Goal: Task Accomplishment & Management: Complete application form

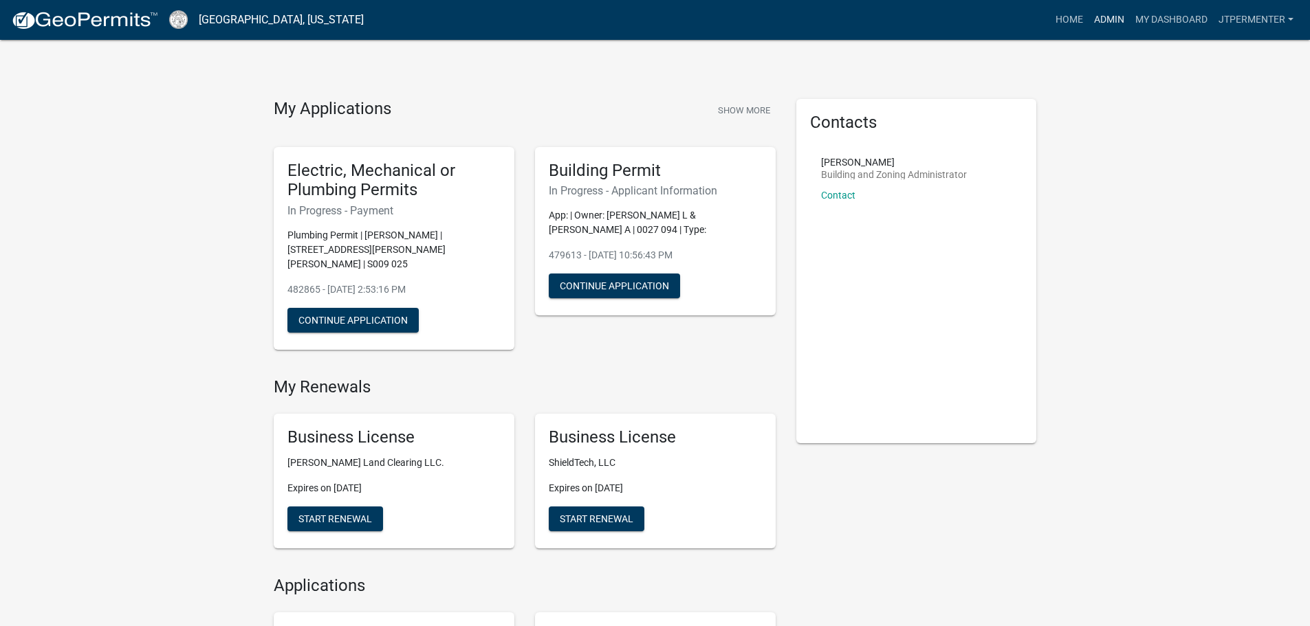
click at [1100, 19] on link "Admin" at bounding box center [1109, 20] width 41 height 26
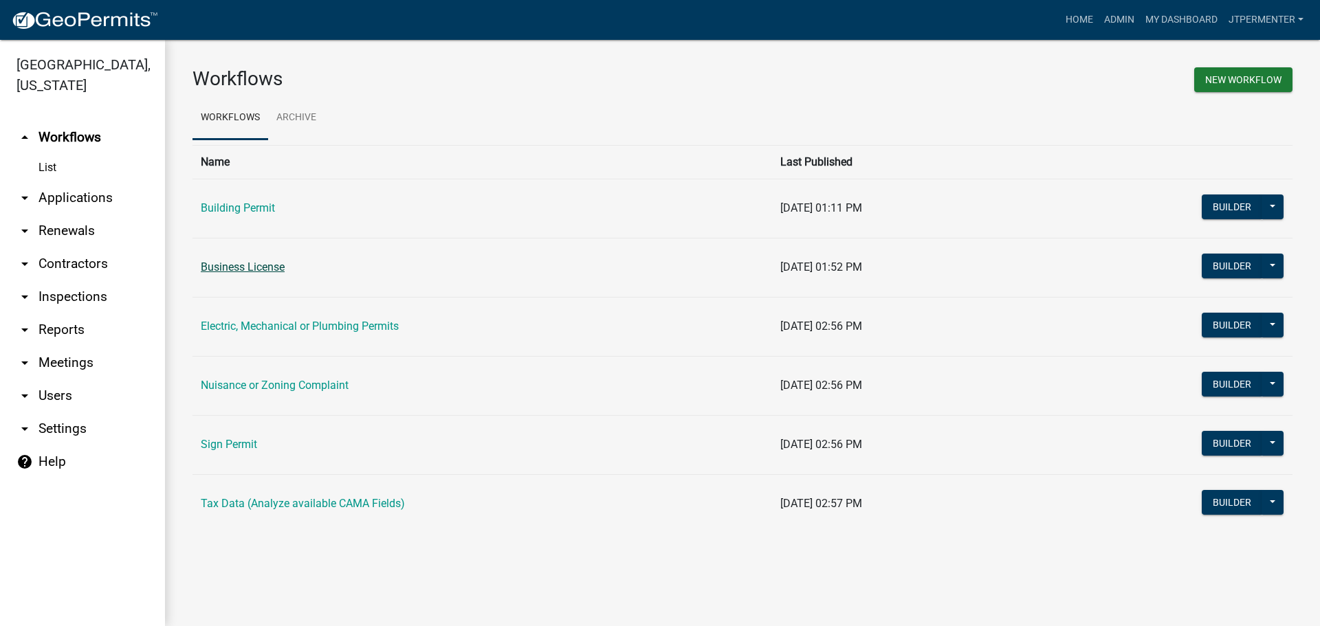
click at [254, 268] on link "Business License" at bounding box center [243, 267] width 84 height 13
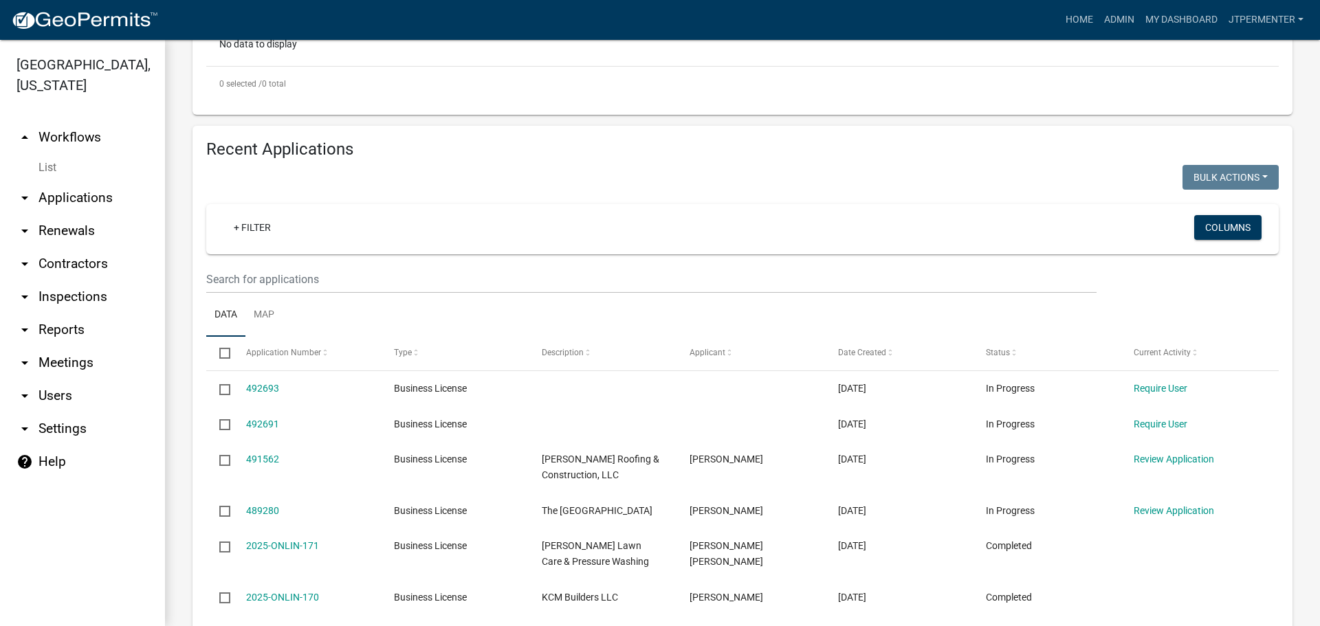
scroll to position [550, 0]
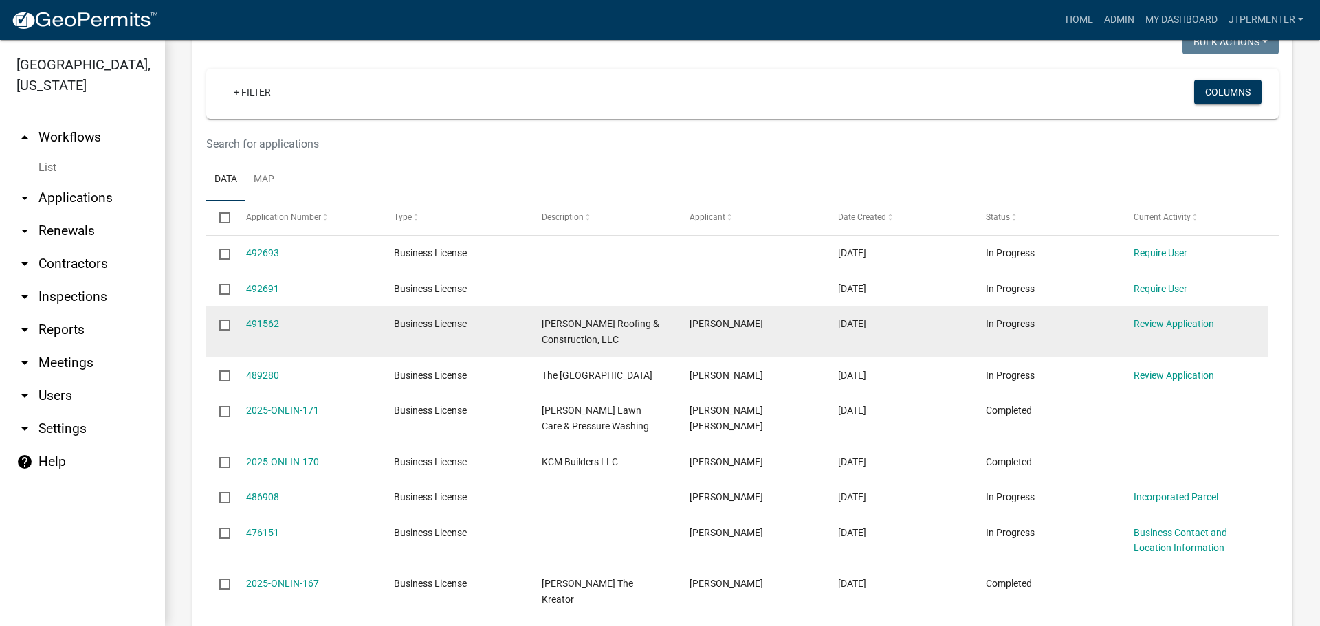
click at [268, 316] on div "491562" at bounding box center [307, 324] width 122 height 16
click at [268, 318] on link "491562" at bounding box center [262, 323] width 33 height 11
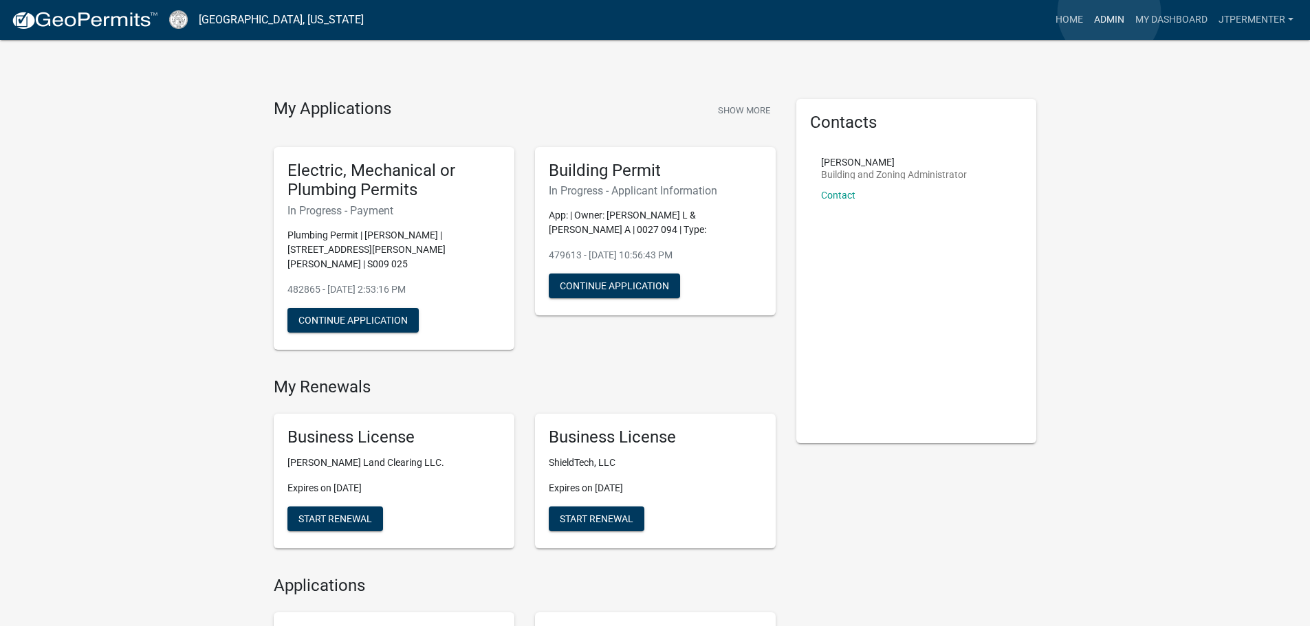
click at [1110, 12] on link "Admin" at bounding box center [1109, 20] width 41 height 26
click at [1112, 22] on link "Admin" at bounding box center [1109, 20] width 41 height 26
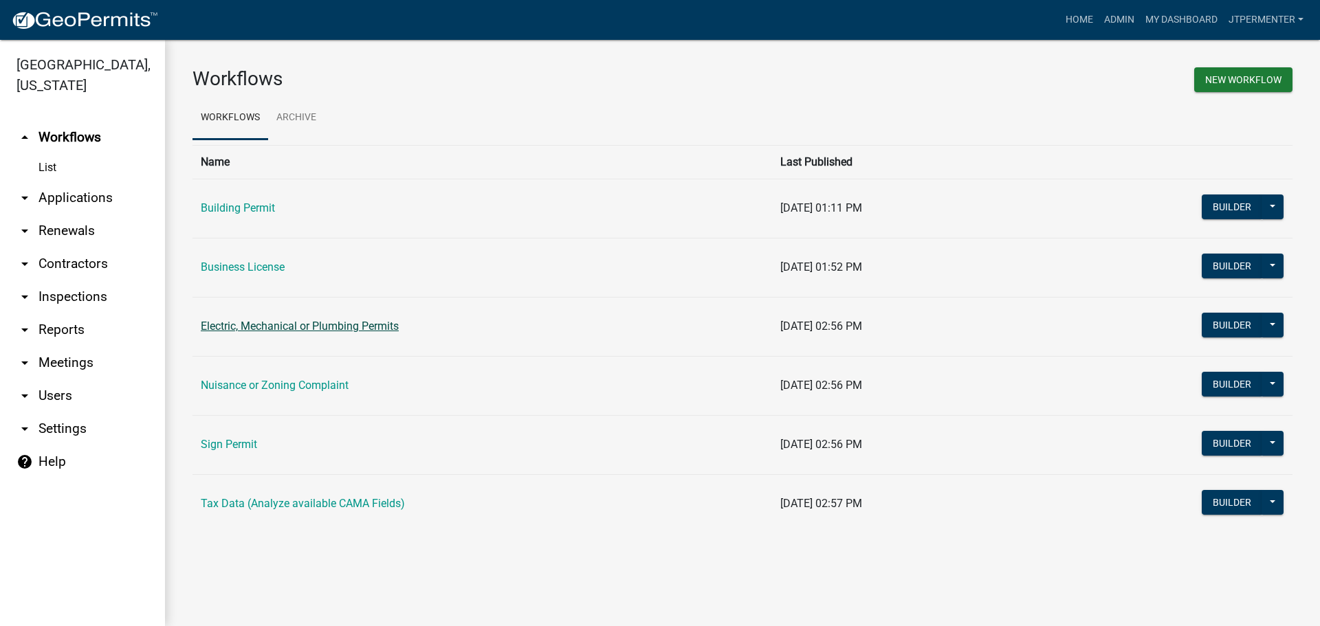
click at [220, 320] on link "Electric, Mechanical or Plumbing Permits" at bounding box center [300, 326] width 198 height 13
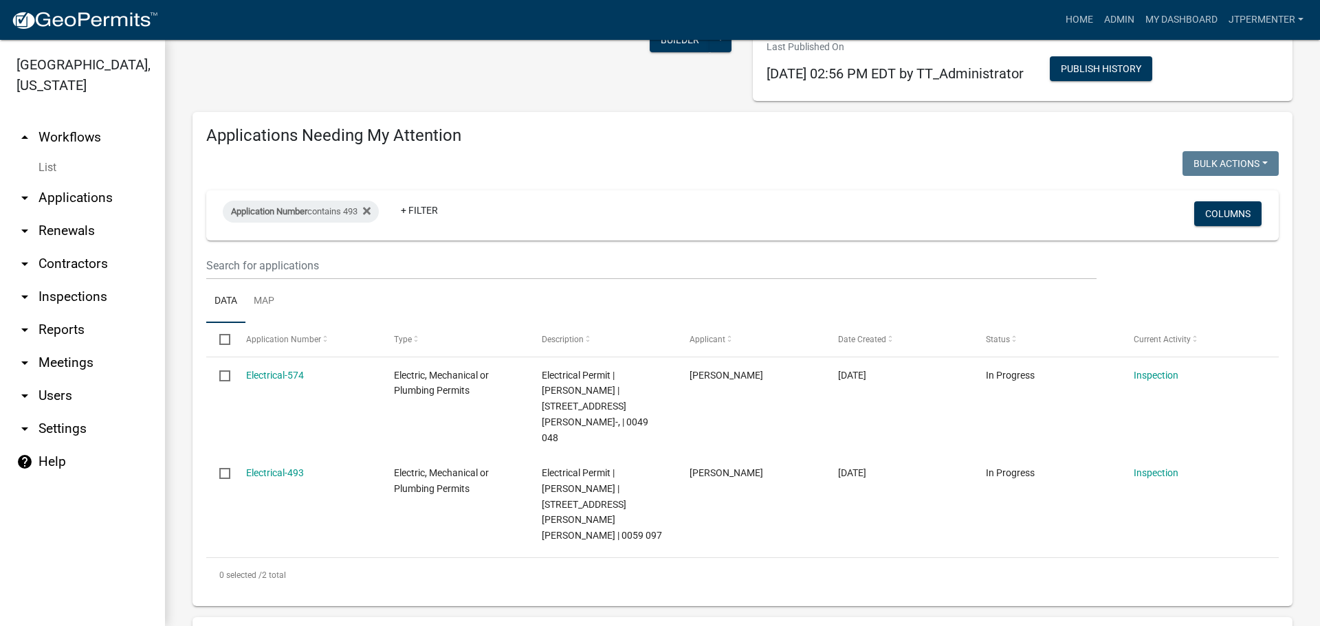
scroll to position [69, 0]
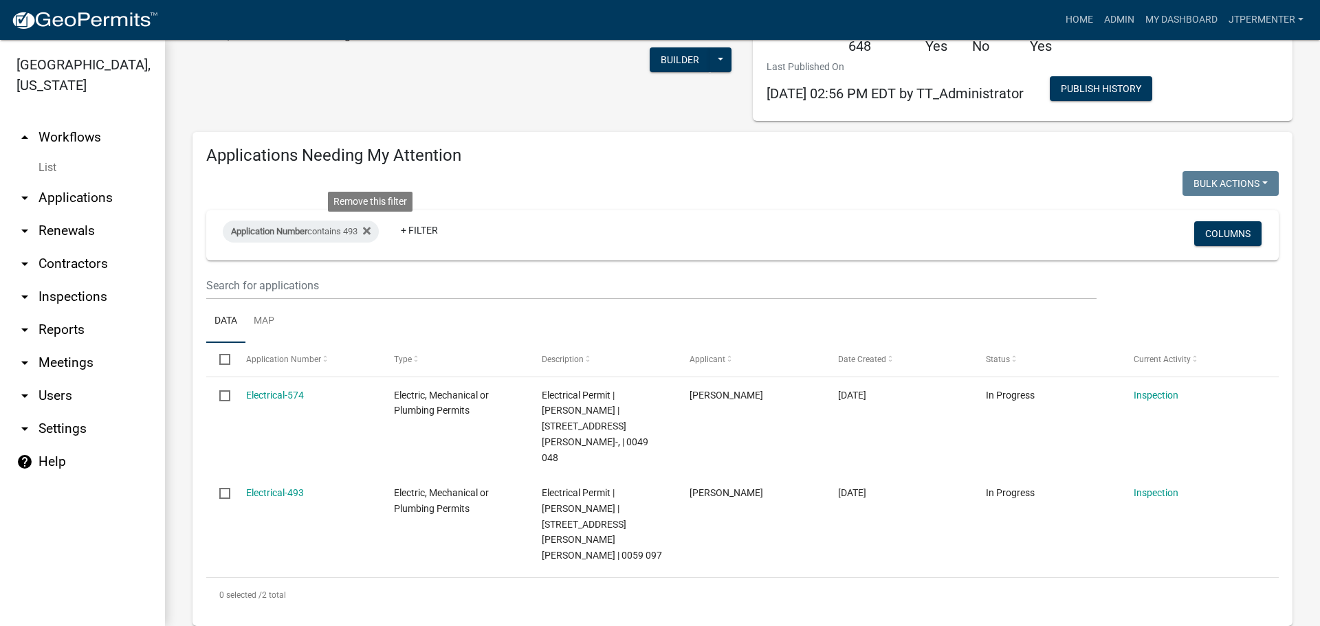
click at [371, 227] on icon at bounding box center [367, 231] width 8 height 11
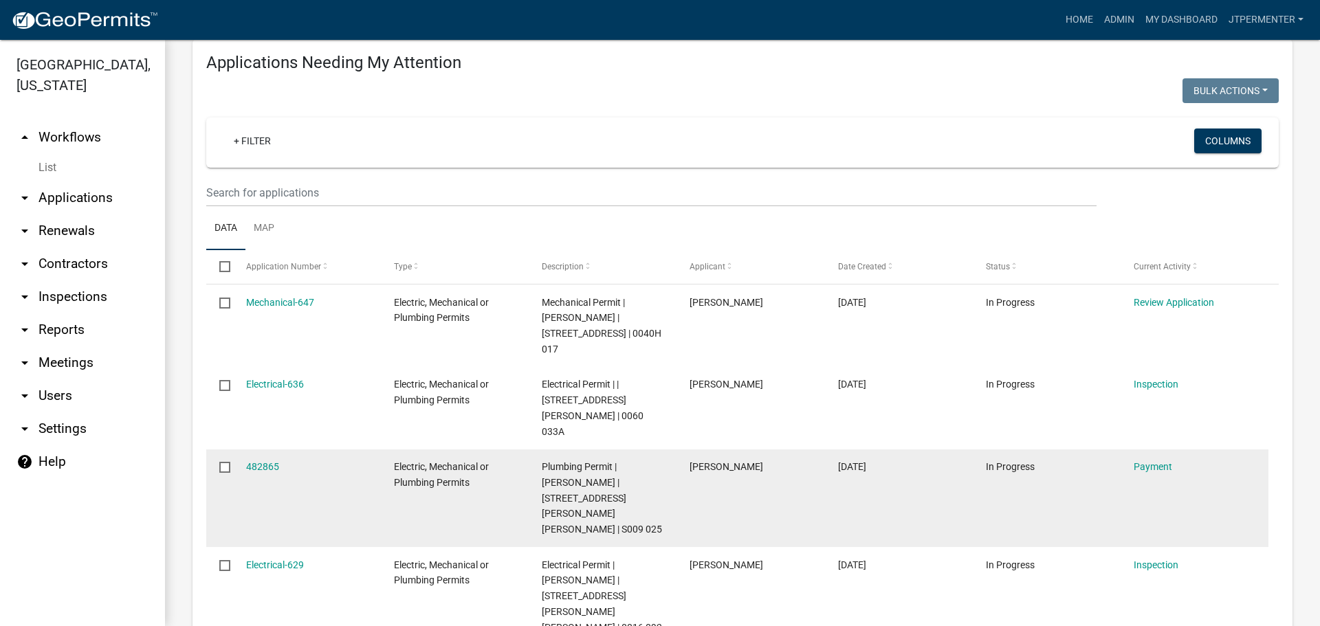
scroll to position [138, 0]
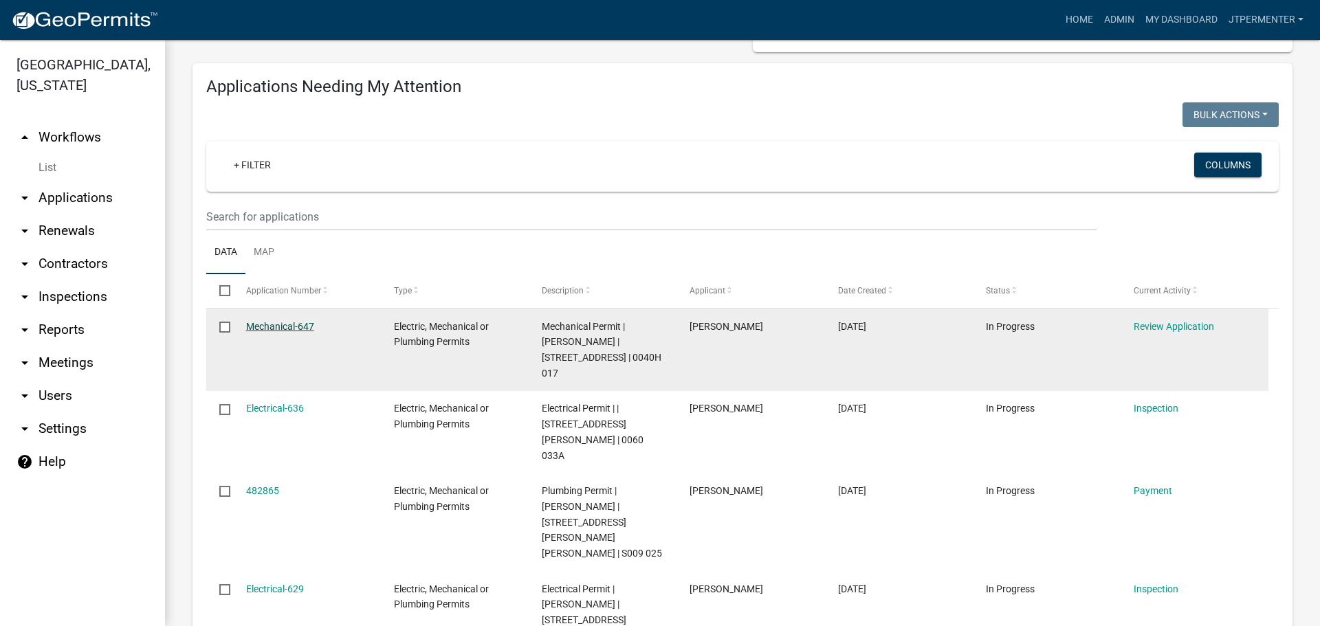
click at [268, 325] on link "Mechanical-647" at bounding box center [280, 326] width 68 height 11
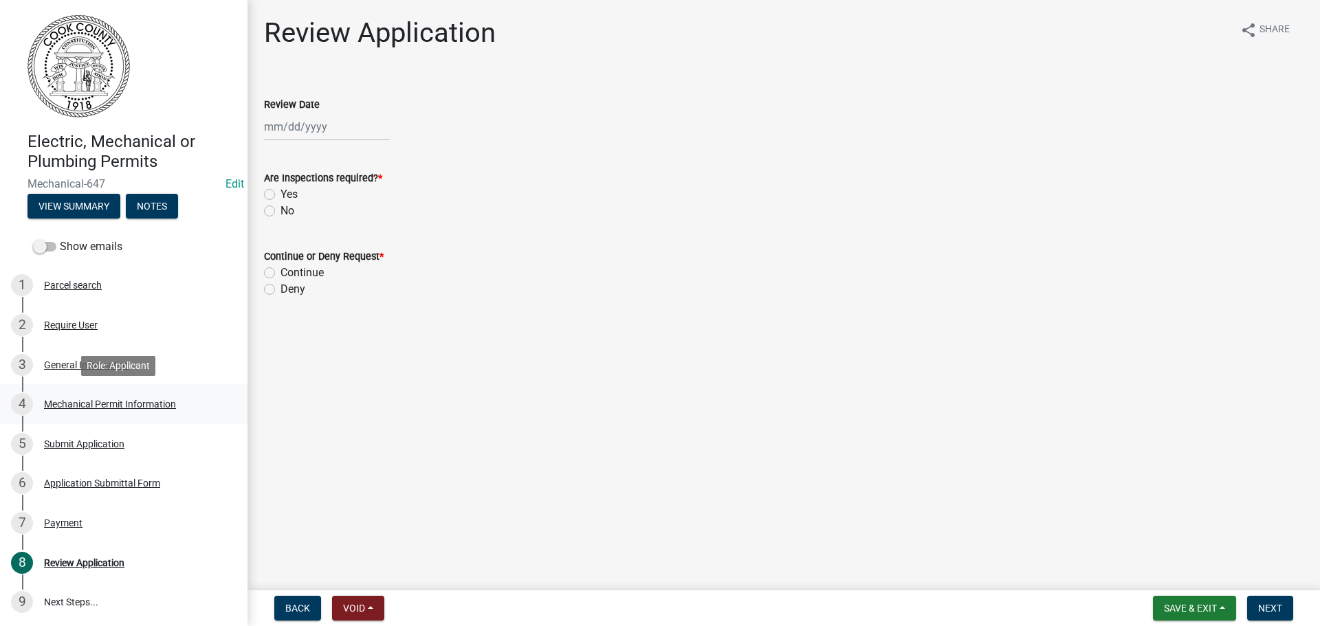
click at [102, 402] on div "Mechanical Permit Information" at bounding box center [110, 405] width 132 height 10
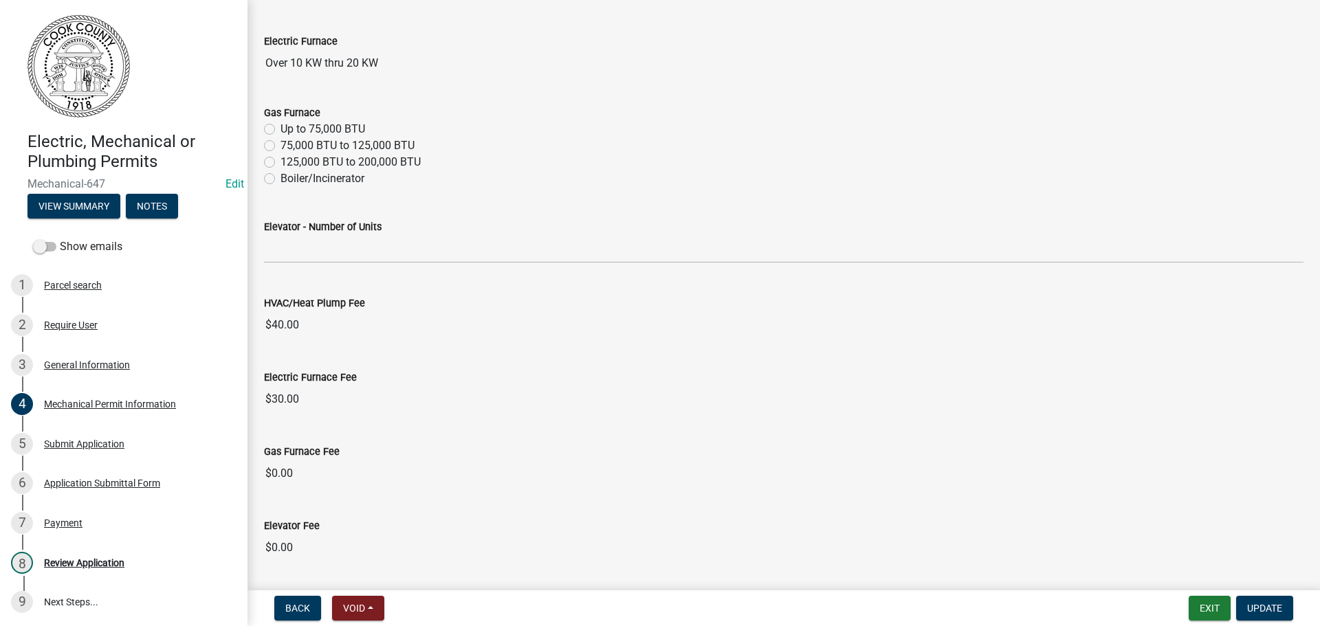
scroll to position [179, 0]
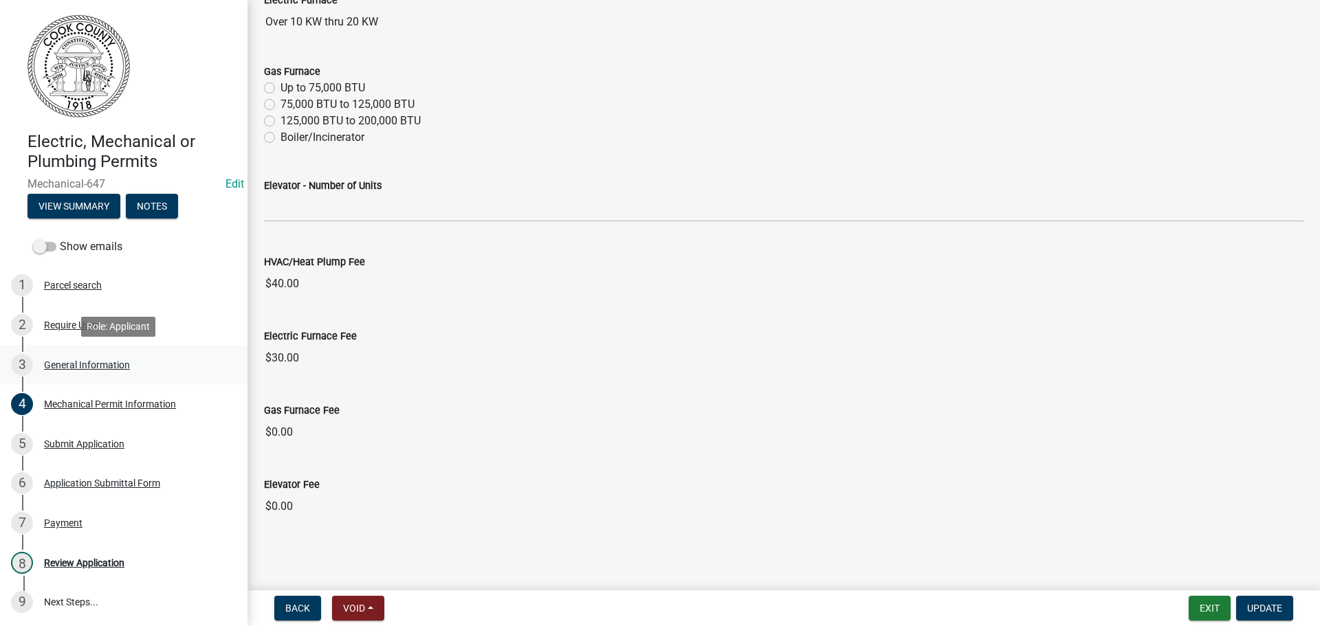
click at [87, 360] on div "General Information" at bounding box center [87, 365] width 86 height 10
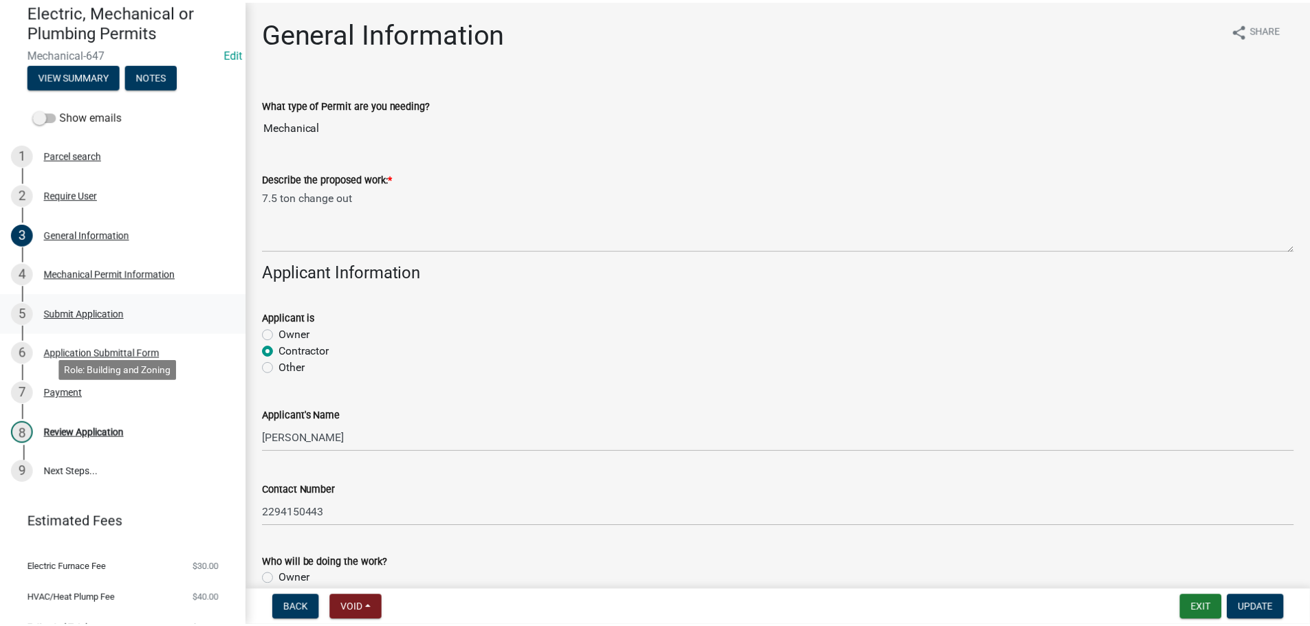
scroll to position [155, 0]
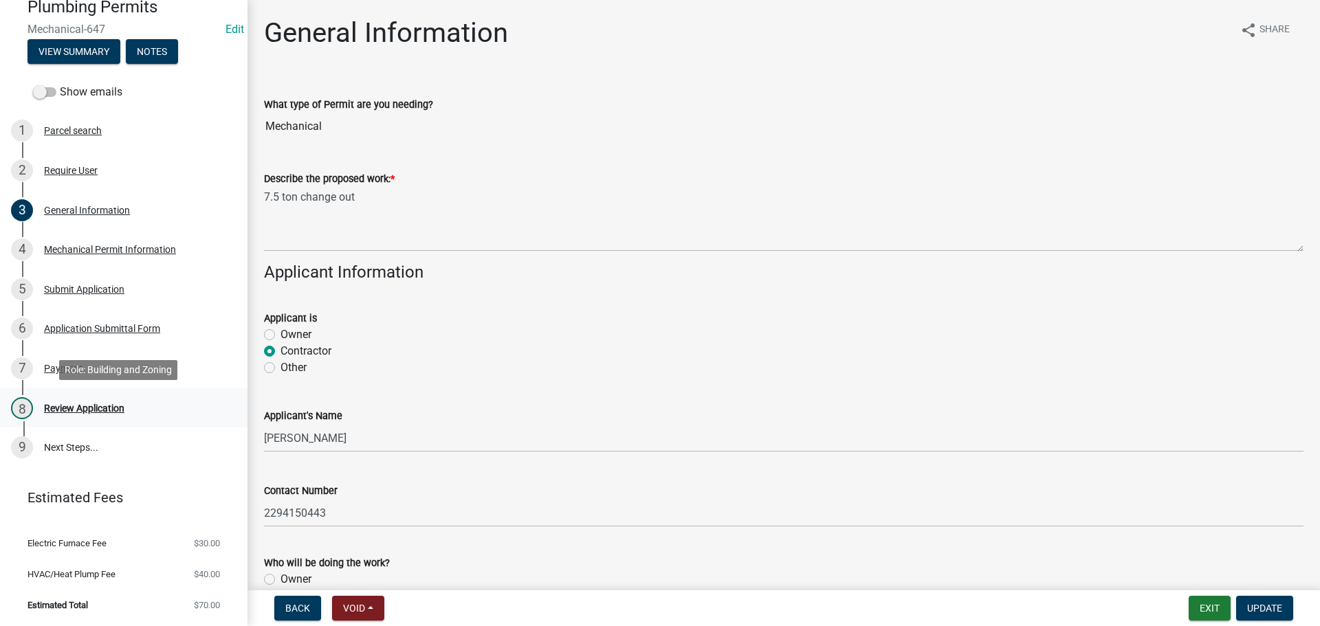
click at [64, 404] on div "Review Application" at bounding box center [84, 409] width 80 height 10
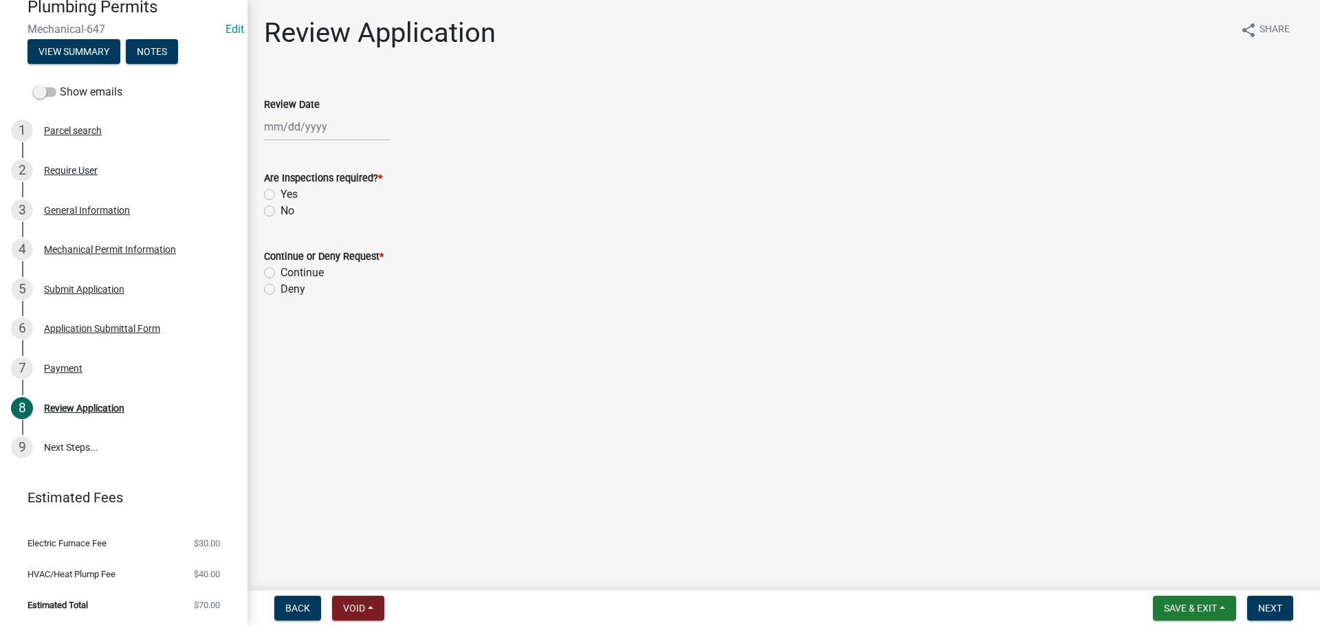
click at [300, 127] on div at bounding box center [327, 127] width 126 height 28
select select "10"
select select "2025"
click at [326, 243] on div "15" at bounding box center [322, 244] width 22 height 22
type input "10/15/2025"
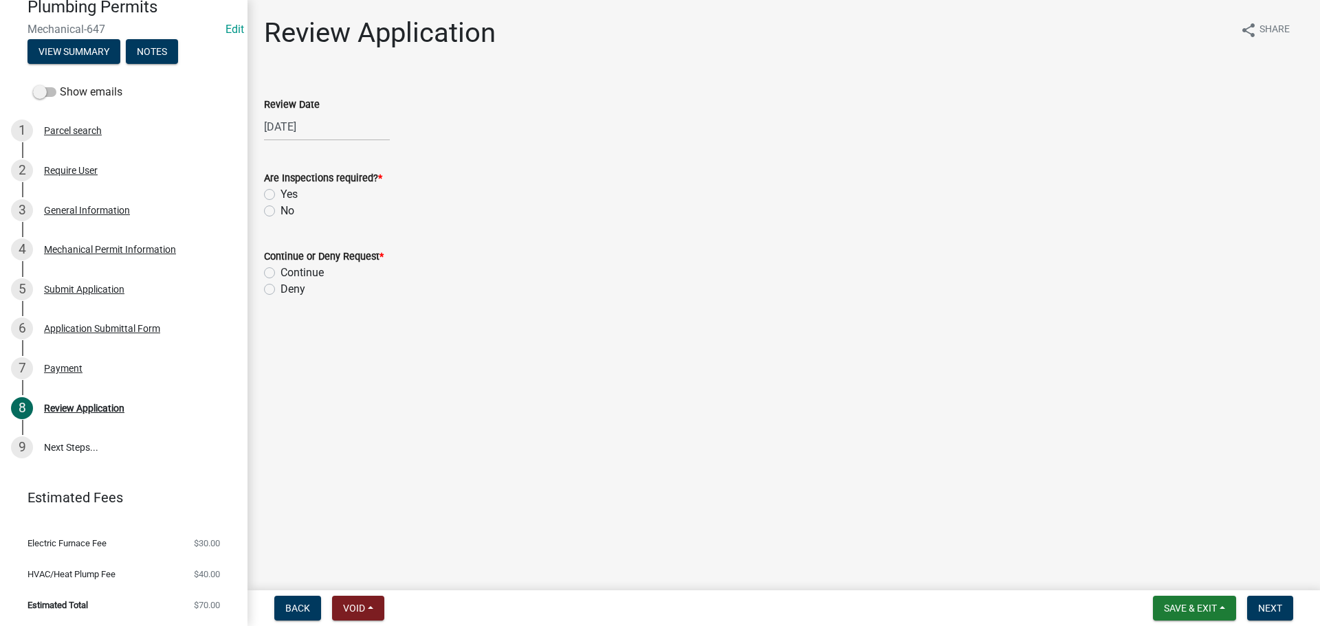
drag, startPoint x: 273, startPoint y: 210, endPoint x: 274, endPoint y: 225, distance: 15.1
click at [281, 210] on label "No" at bounding box center [288, 211] width 14 height 17
click at [281, 210] on input "No" at bounding box center [285, 207] width 9 height 9
radio input "true"
drag, startPoint x: 272, startPoint y: 272, endPoint x: 334, endPoint y: 285, distance: 63.9
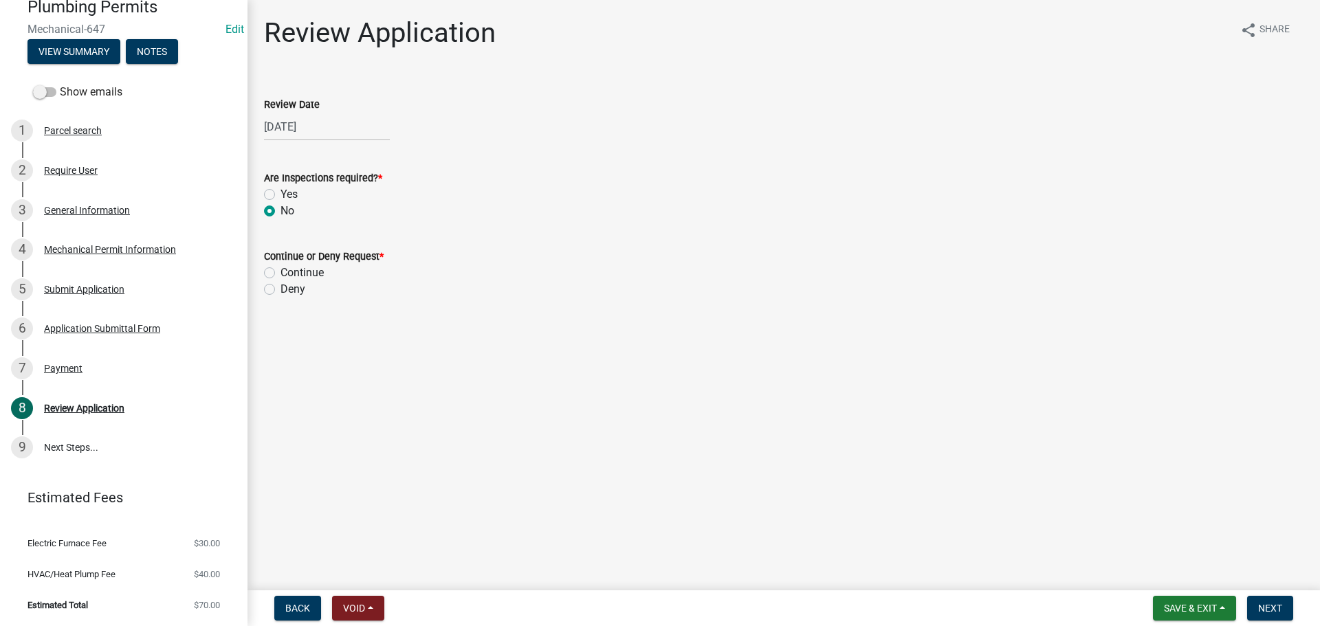
click at [281, 274] on label "Continue" at bounding box center [302, 273] width 43 height 17
click at [281, 274] on input "Continue" at bounding box center [285, 269] width 9 height 9
radio input "true"
click at [1260, 610] on span "Next" at bounding box center [1270, 608] width 24 height 11
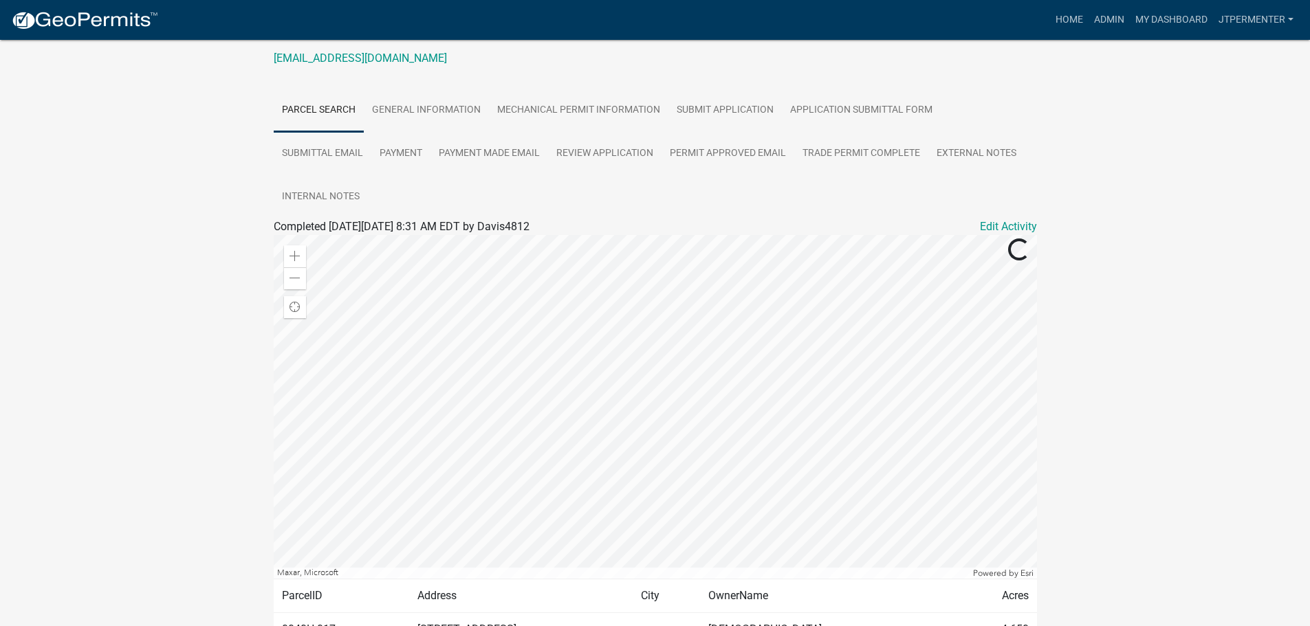
scroll to position [275, 0]
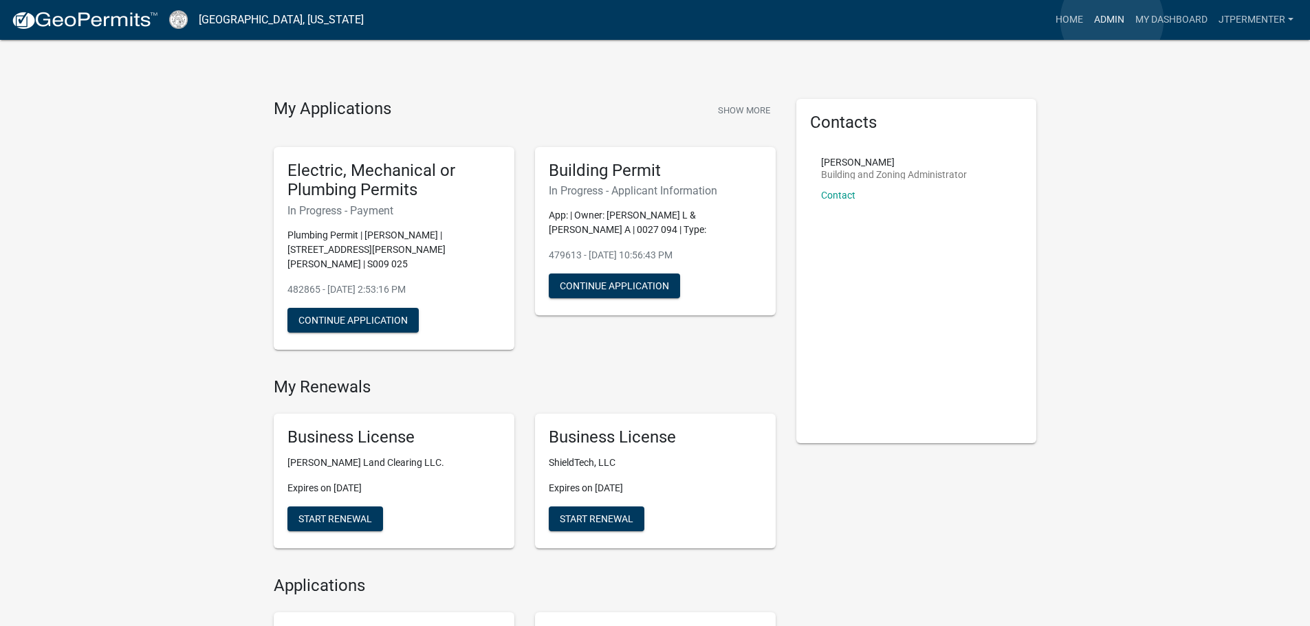
click at [1112, 20] on link "Admin" at bounding box center [1109, 20] width 41 height 26
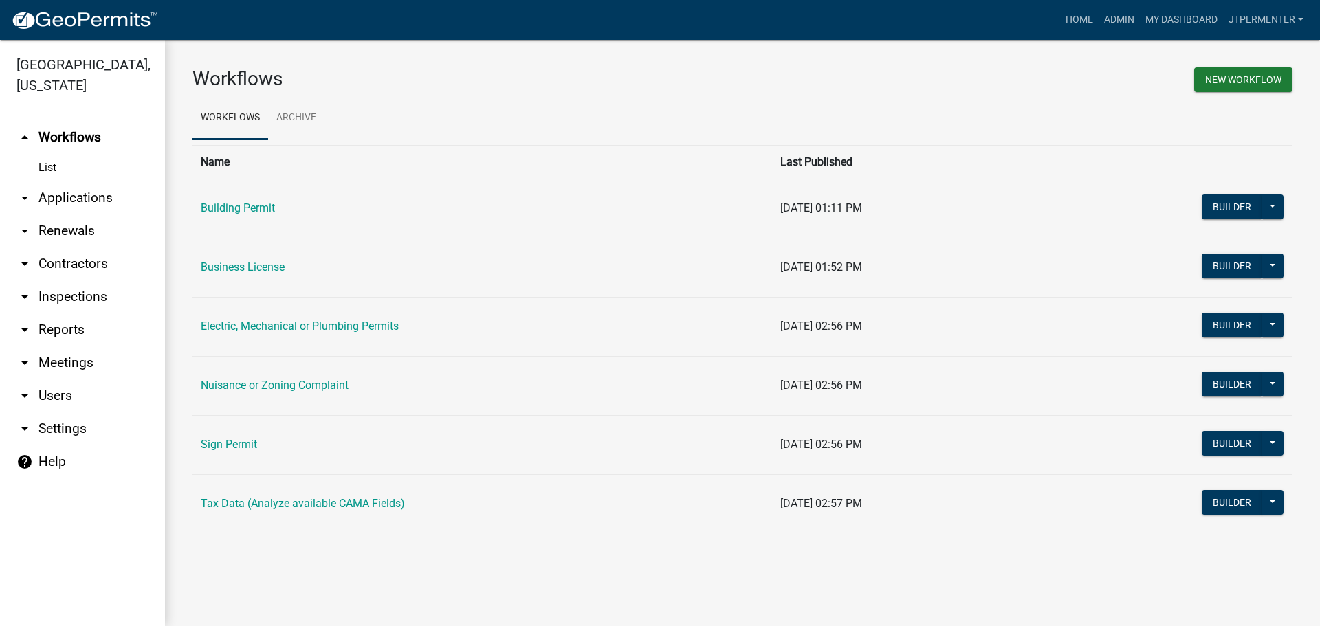
click at [253, 329] on link "Electric, Mechanical or Plumbing Permits" at bounding box center [300, 326] width 198 height 13
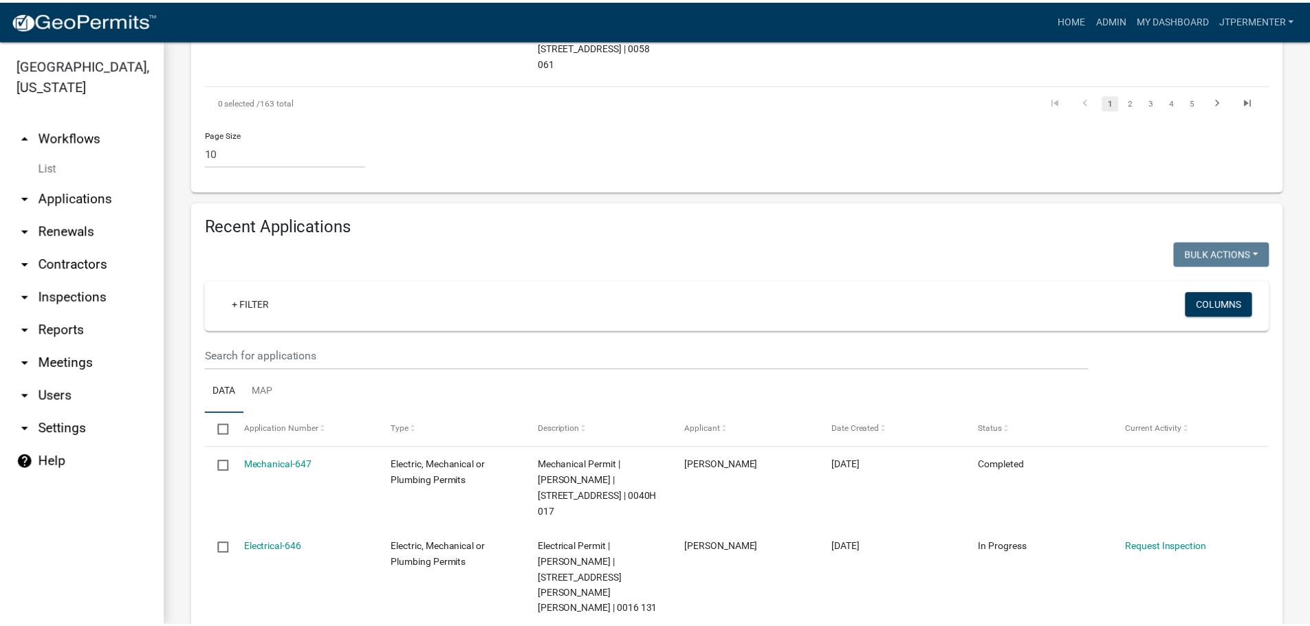
scroll to position [1238, 0]
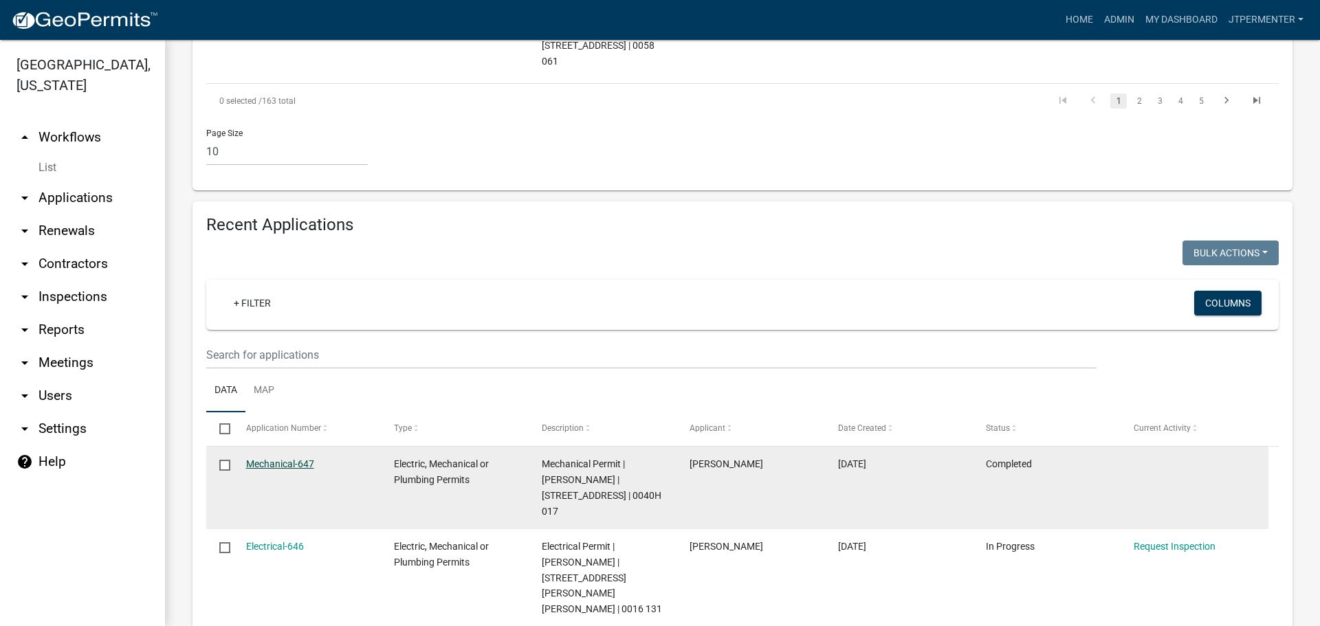
click at [281, 459] on link "Mechanical-647" at bounding box center [280, 464] width 68 height 11
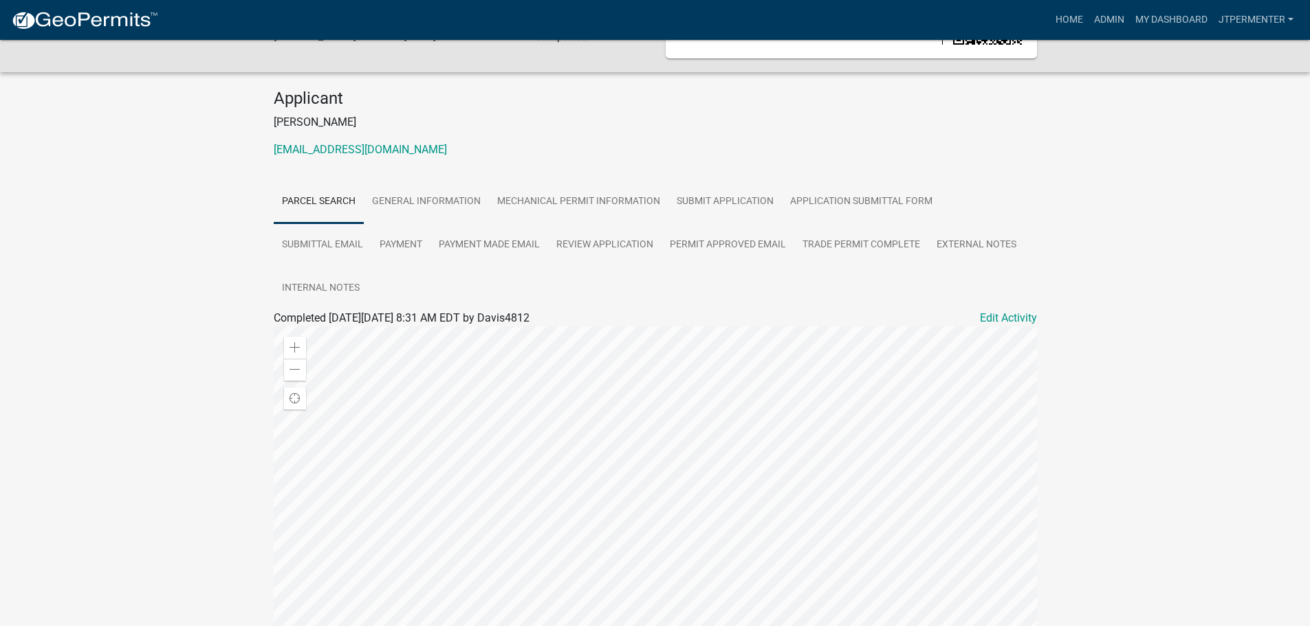
scroll to position [69, 0]
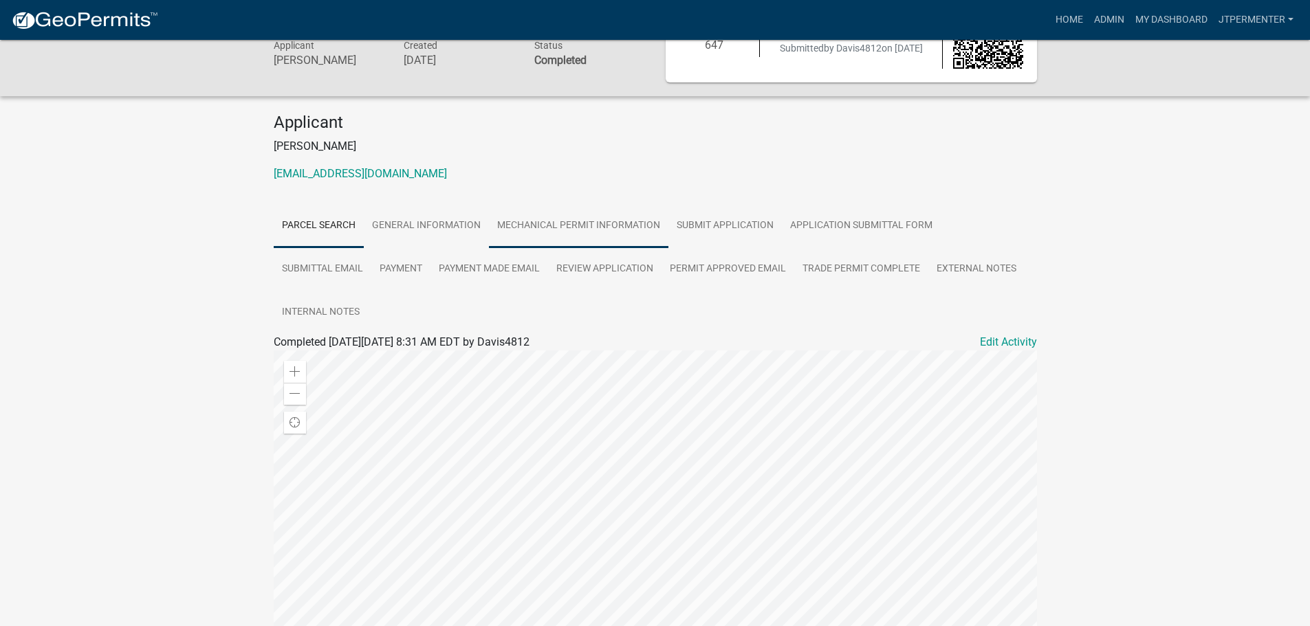
click at [556, 228] on link "Mechanical Permit Information" at bounding box center [578, 226] width 179 height 44
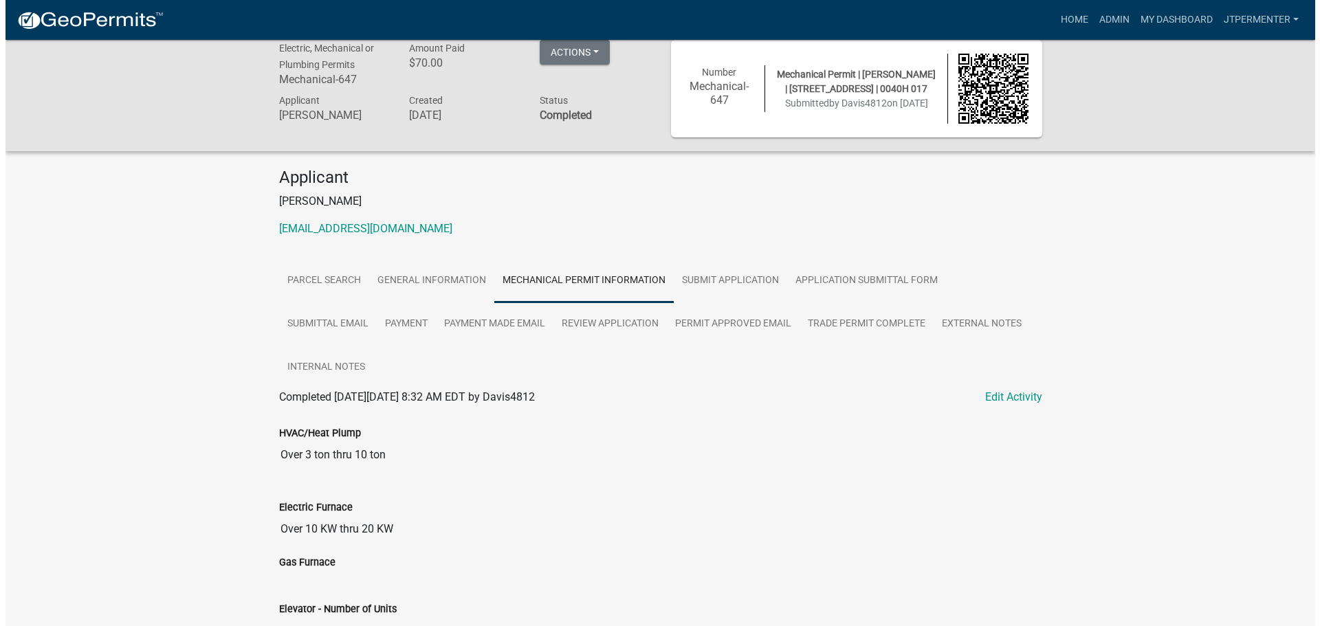
scroll to position [0, 0]
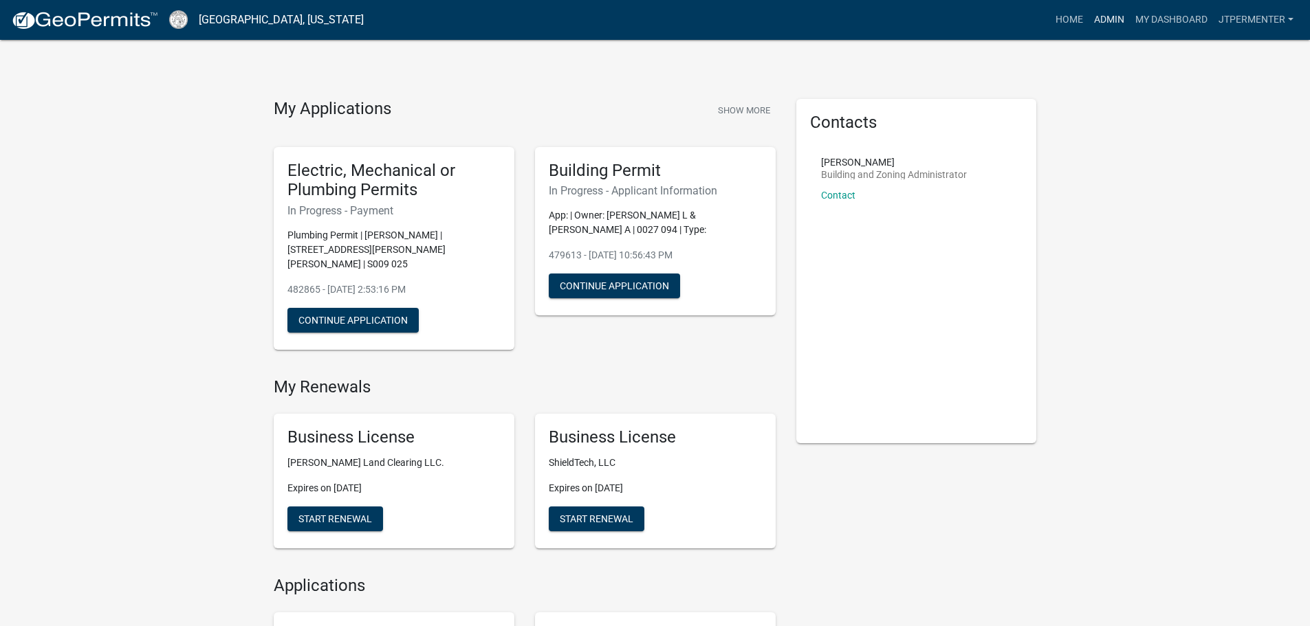
click at [1104, 17] on link "Admin" at bounding box center [1109, 20] width 41 height 26
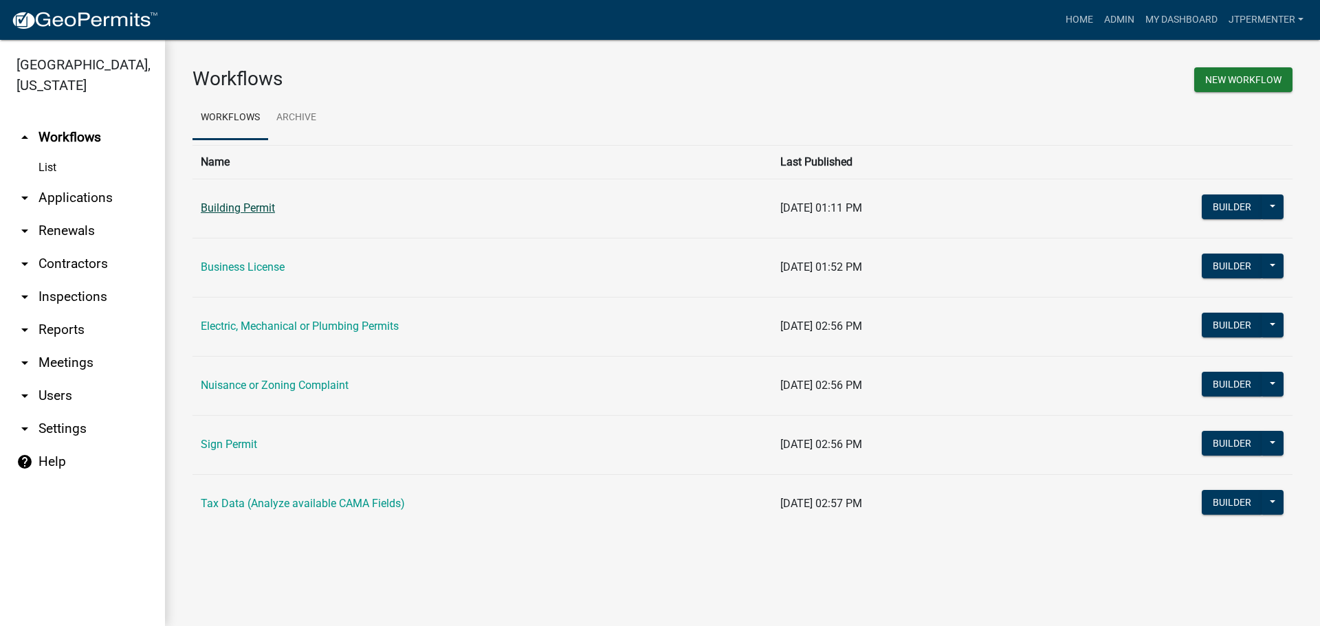
click at [204, 206] on link "Building Permit" at bounding box center [238, 207] width 74 height 13
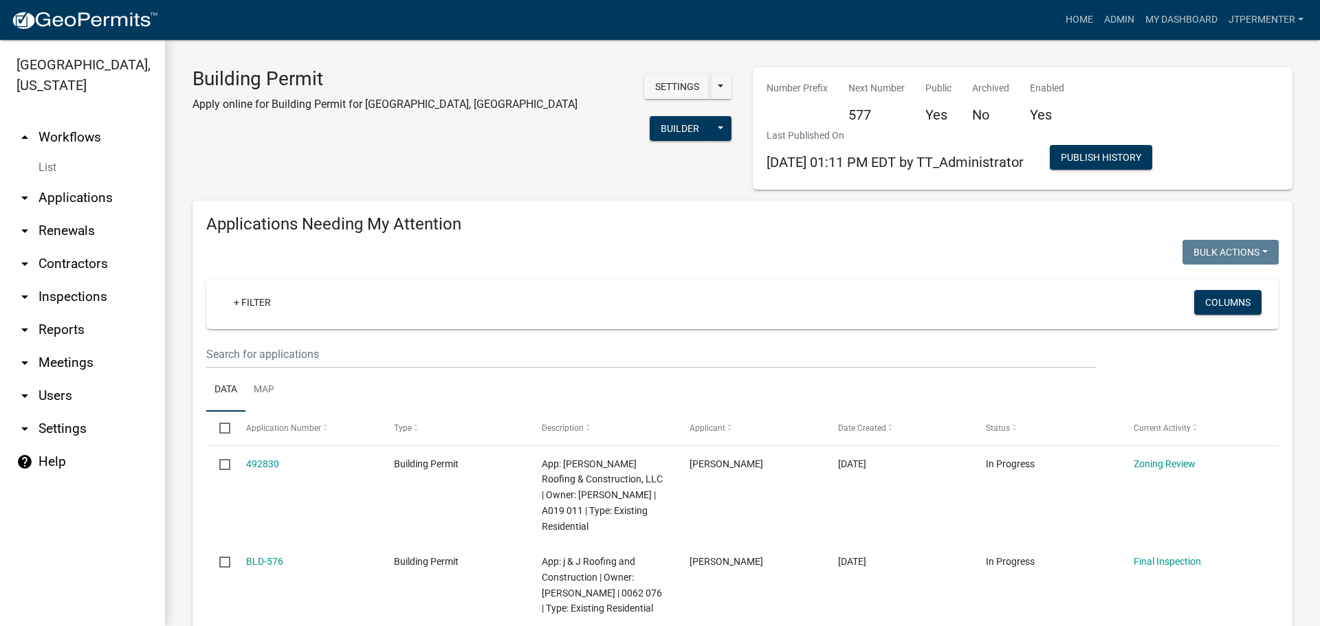
scroll to position [69, 0]
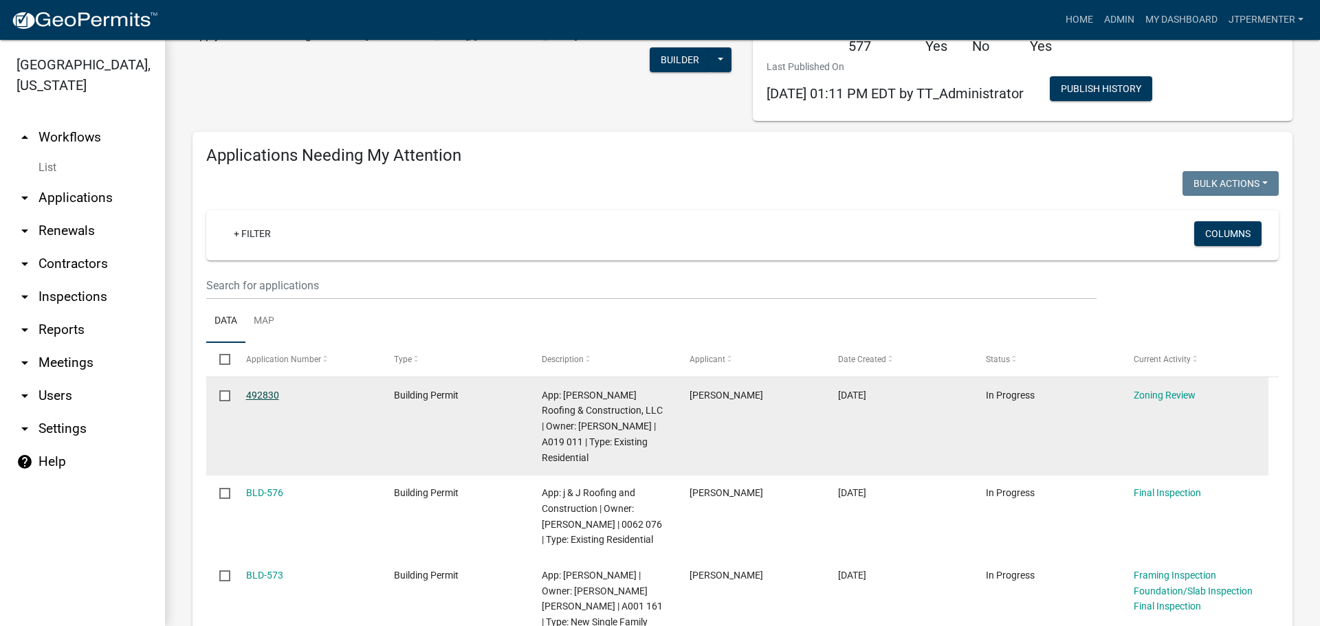
click at [271, 392] on link "492830" at bounding box center [262, 395] width 33 height 11
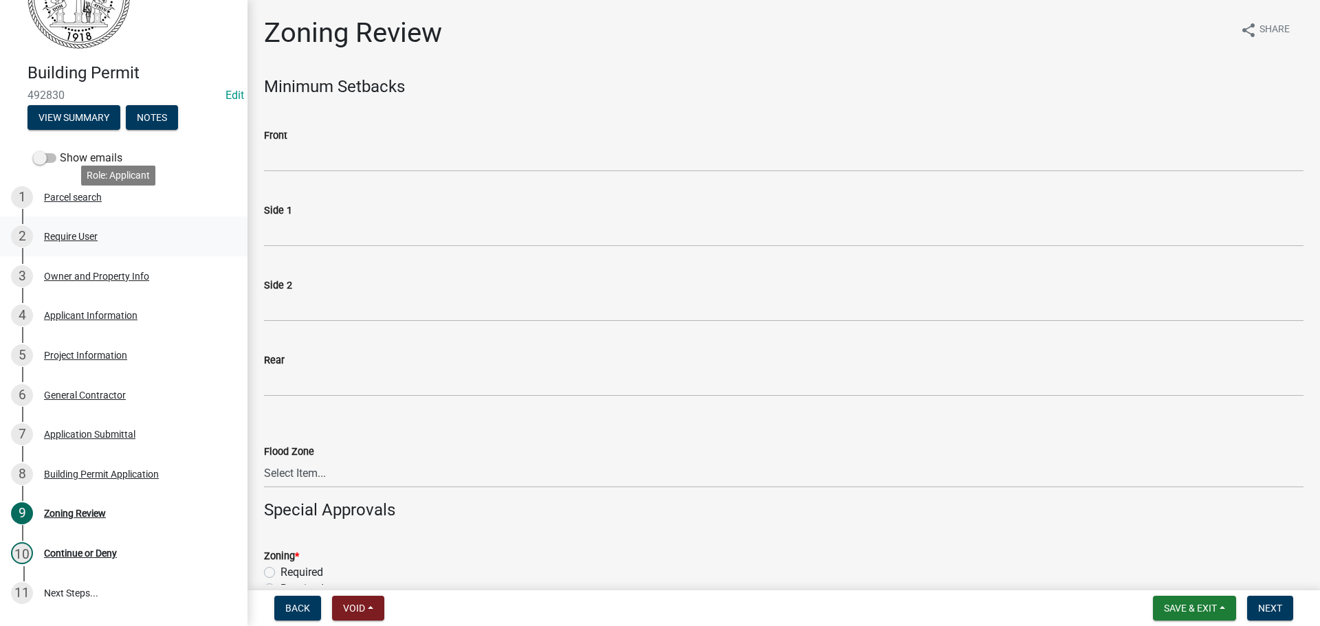
scroll to position [152, 0]
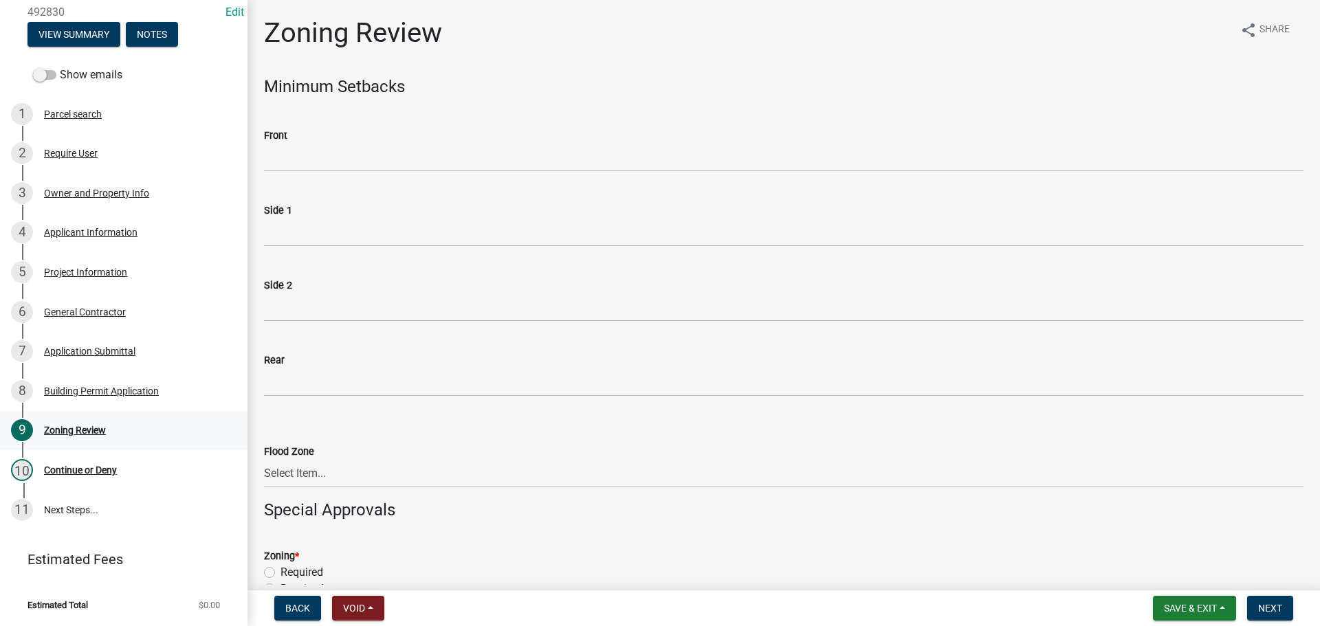
click at [78, 433] on div "Zoning Review" at bounding box center [75, 431] width 62 height 10
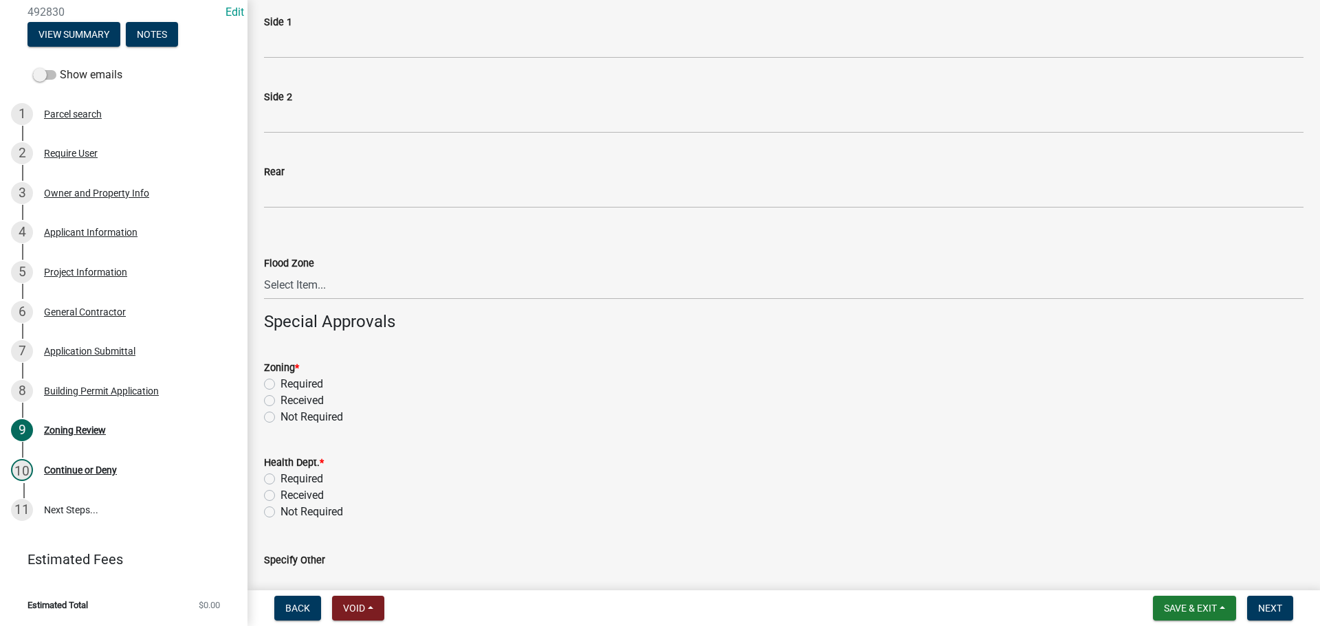
scroll to position [206, 0]
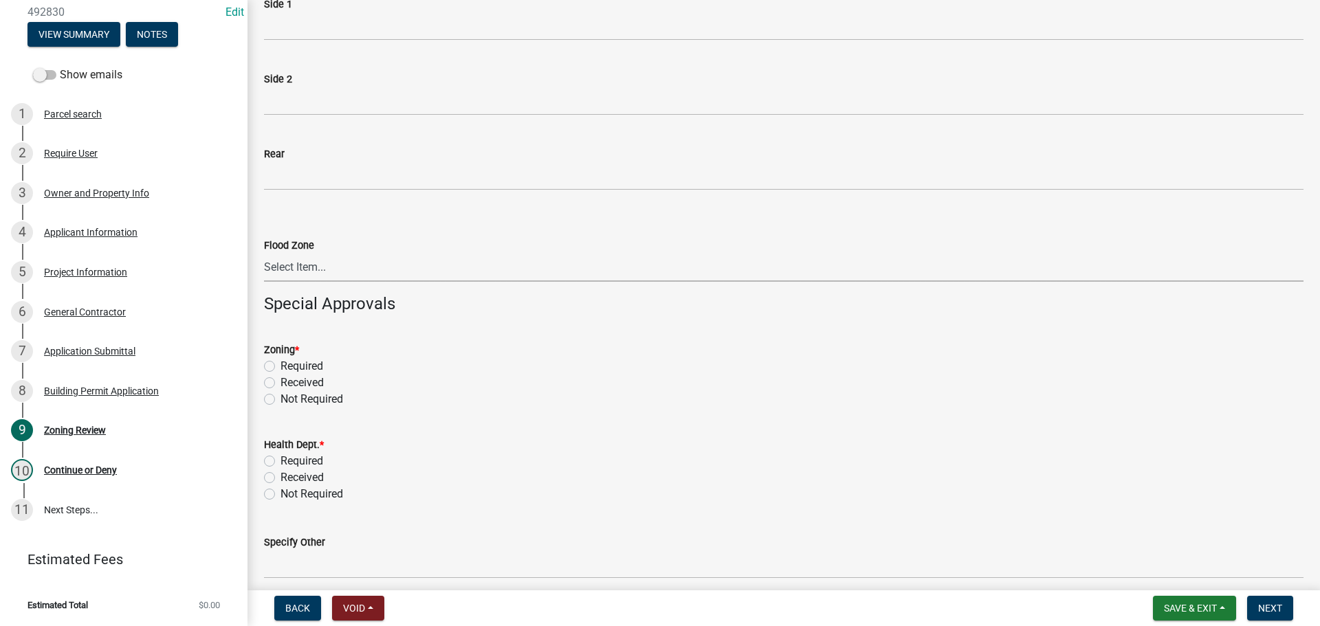
click at [305, 261] on select "Select Item... In Flood Zone Not In Flood Zone" at bounding box center [784, 268] width 1040 height 28
click at [282, 228] on form "Flood Zone Select Item... In Flood Zone Not In Flood Zone" at bounding box center [784, 251] width 1040 height 61
click at [281, 397] on label "Not Required" at bounding box center [312, 399] width 63 height 17
click at [281, 397] on input "Not Required" at bounding box center [285, 395] width 9 height 9
radio input "true"
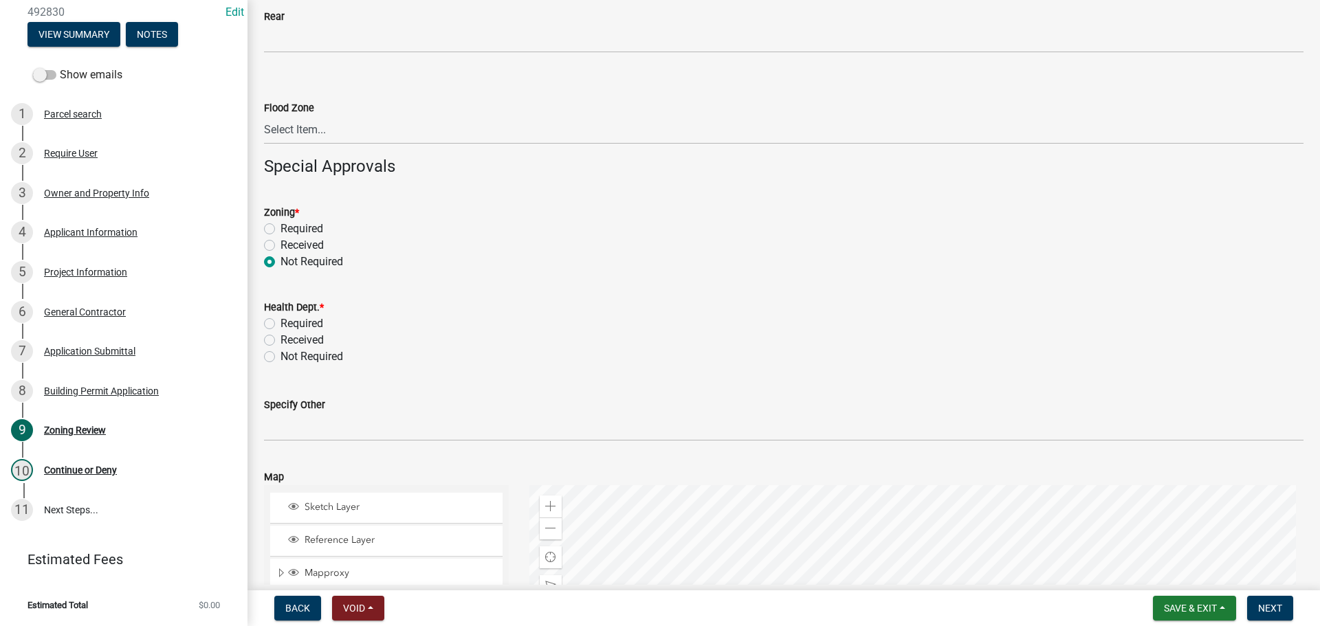
scroll to position [413, 0]
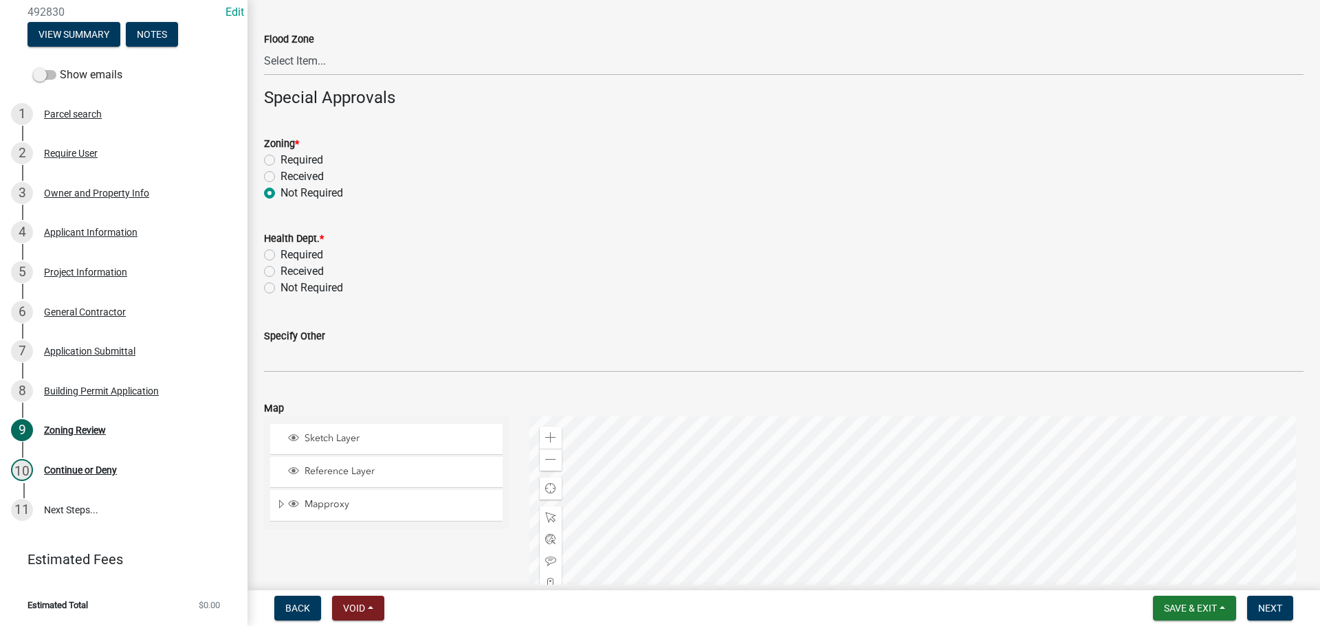
click at [281, 292] on label "Not Required" at bounding box center [312, 288] width 63 height 17
click at [281, 289] on input "Not Required" at bounding box center [285, 284] width 9 height 9
radio input "true"
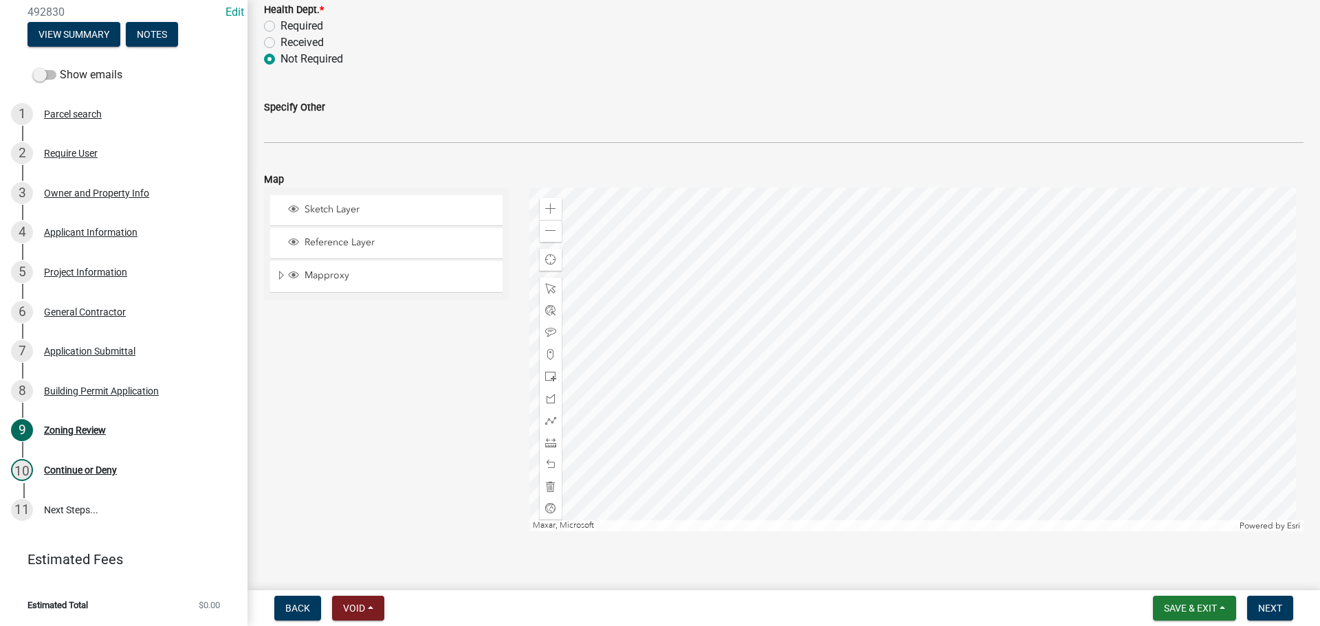
scroll to position [654, 0]
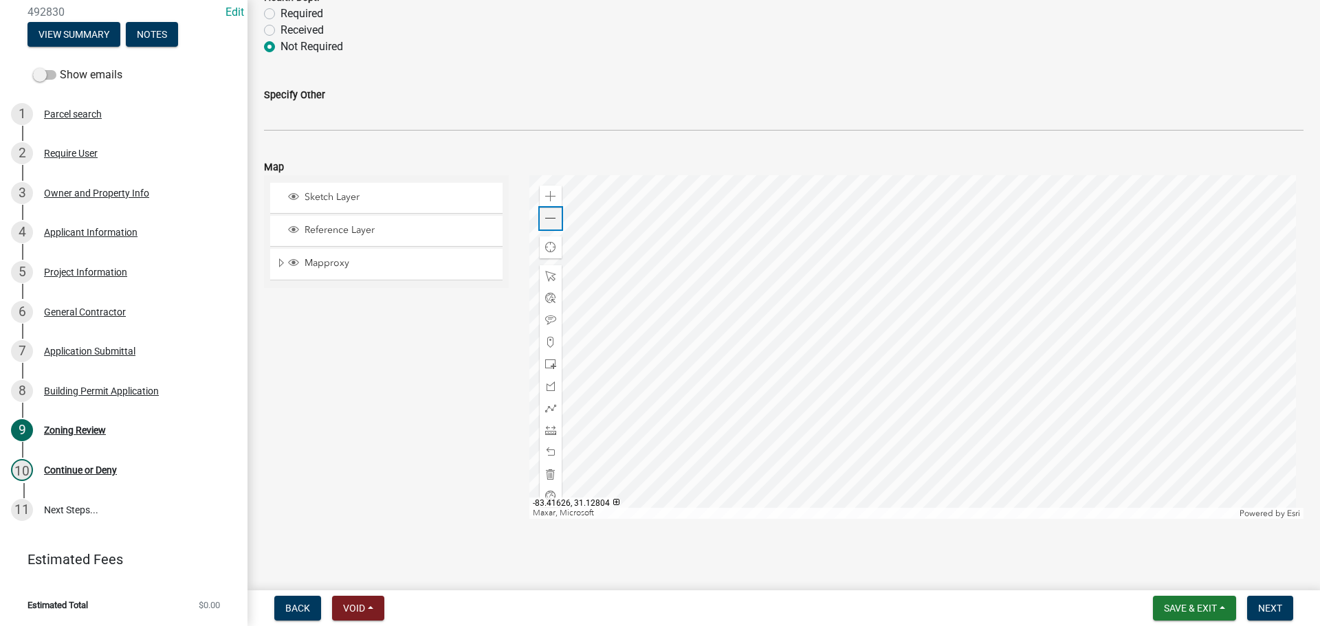
click at [558, 215] on div "Zoom out" at bounding box center [551, 219] width 22 height 22
click at [80, 430] on div "Zoning Review" at bounding box center [75, 431] width 62 height 10
click at [72, 426] on div "Zoning Review" at bounding box center [75, 431] width 62 height 10
click at [1267, 606] on span "Next" at bounding box center [1270, 608] width 24 height 11
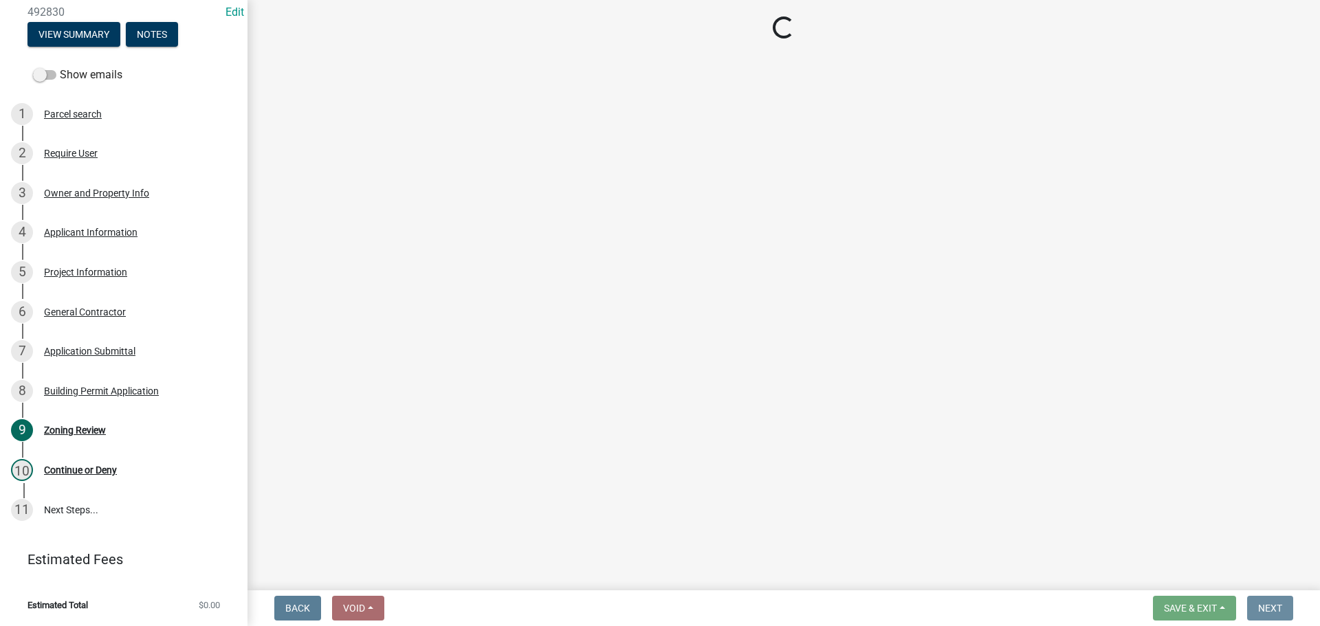
scroll to position [0, 0]
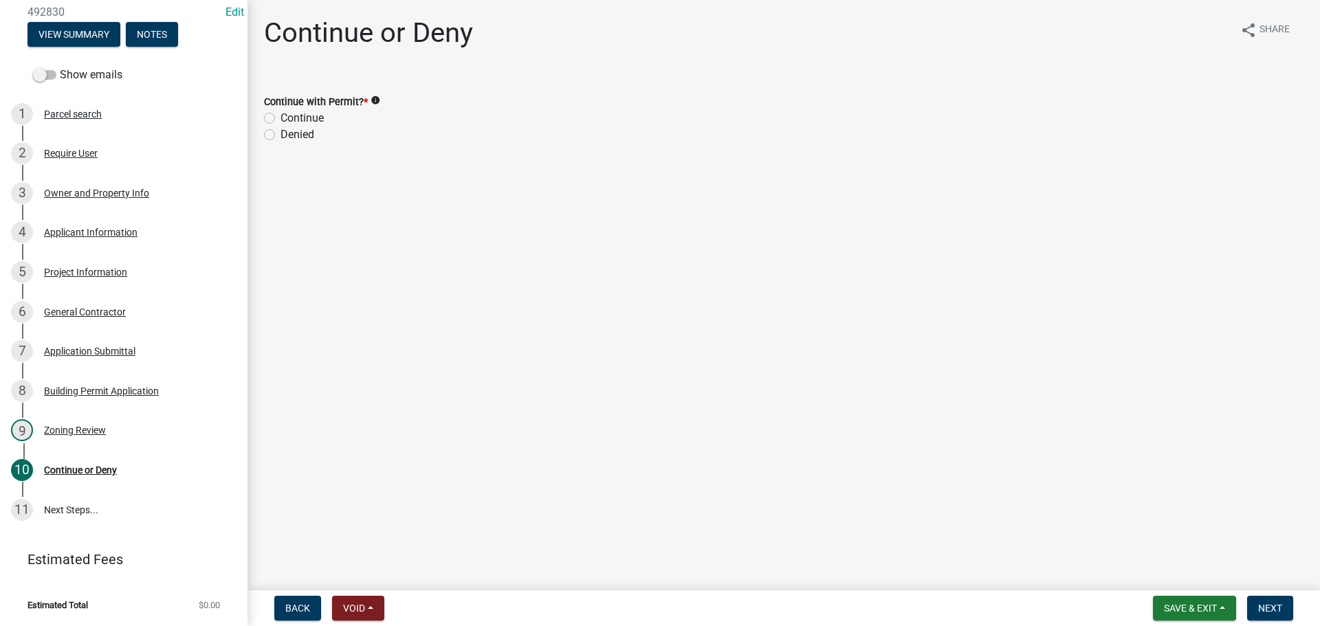
click at [281, 120] on label "Continue" at bounding box center [302, 118] width 43 height 17
click at [281, 119] on input "Continue" at bounding box center [285, 114] width 9 height 9
radio input "true"
click at [1275, 608] on span "Next" at bounding box center [1270, 608] width 24 height 11
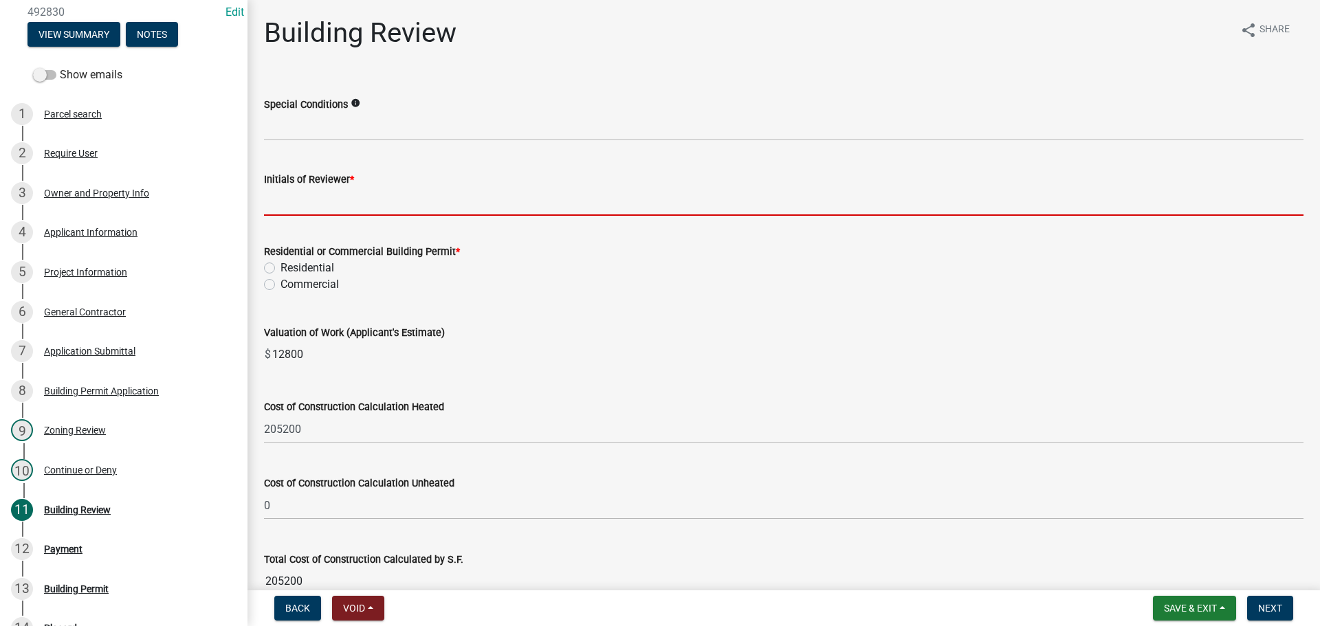
click at [308, 197] on input "Initials of Reviewer *" at bounding box center [784, 202] width 1040 height 28
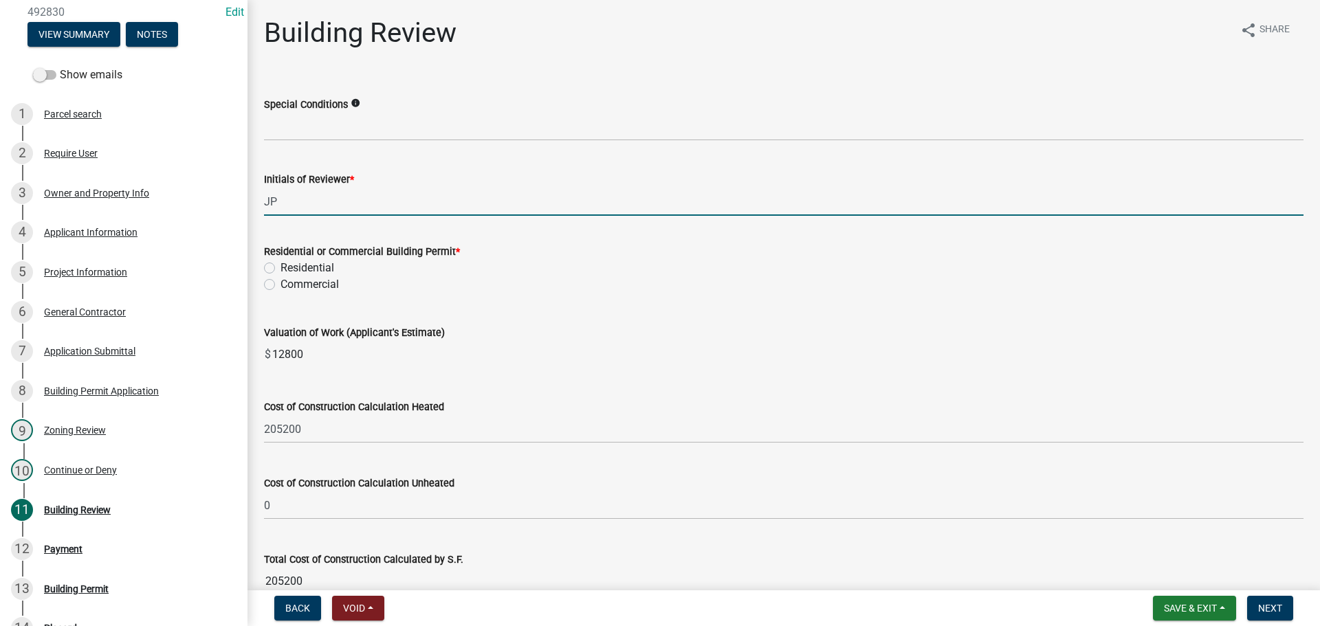
type input "JP"
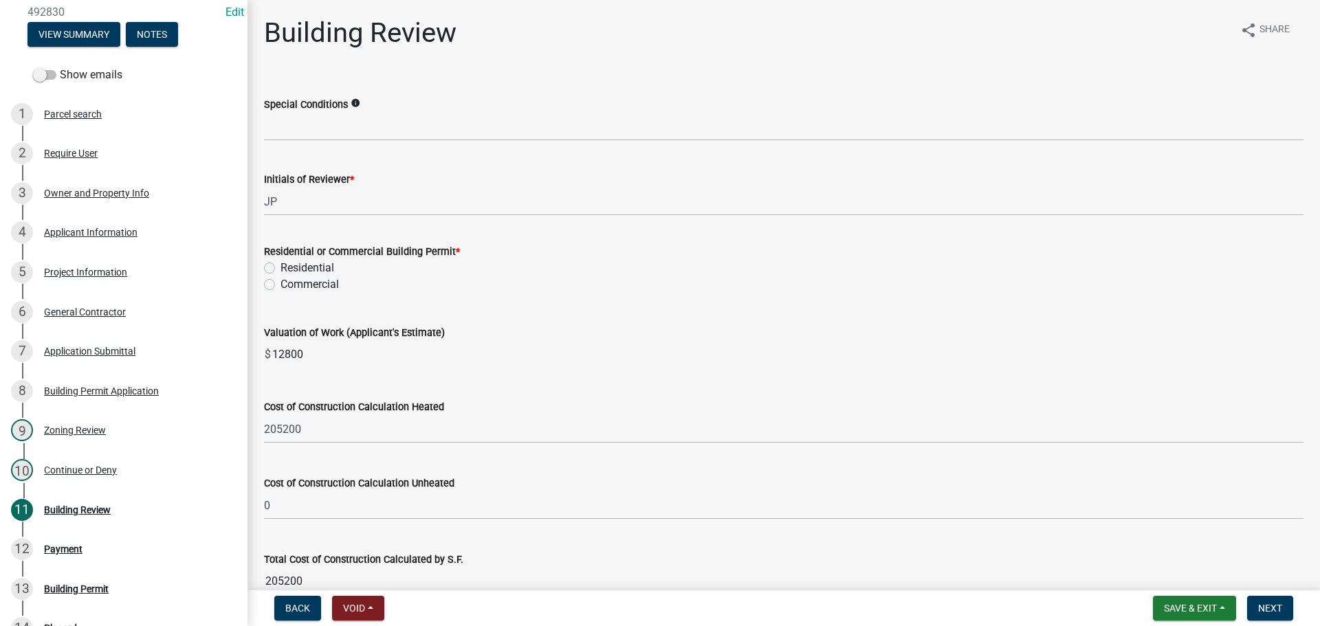
click at [281, 273] on label "Residential" at bounding box center [308, 268] width 54 height 17
click at [281, 269] on input "Residential" at bounding box center [285, 264] width 9 height 9
radio input "true"
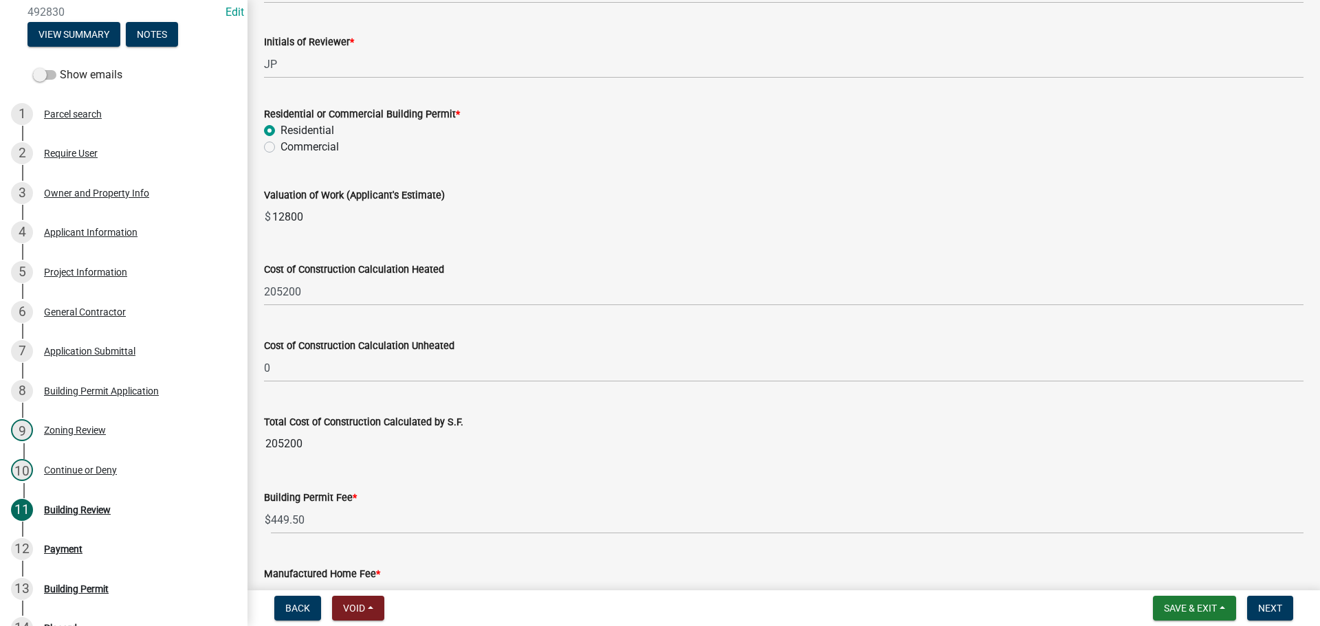
scroll to position [275, 0]
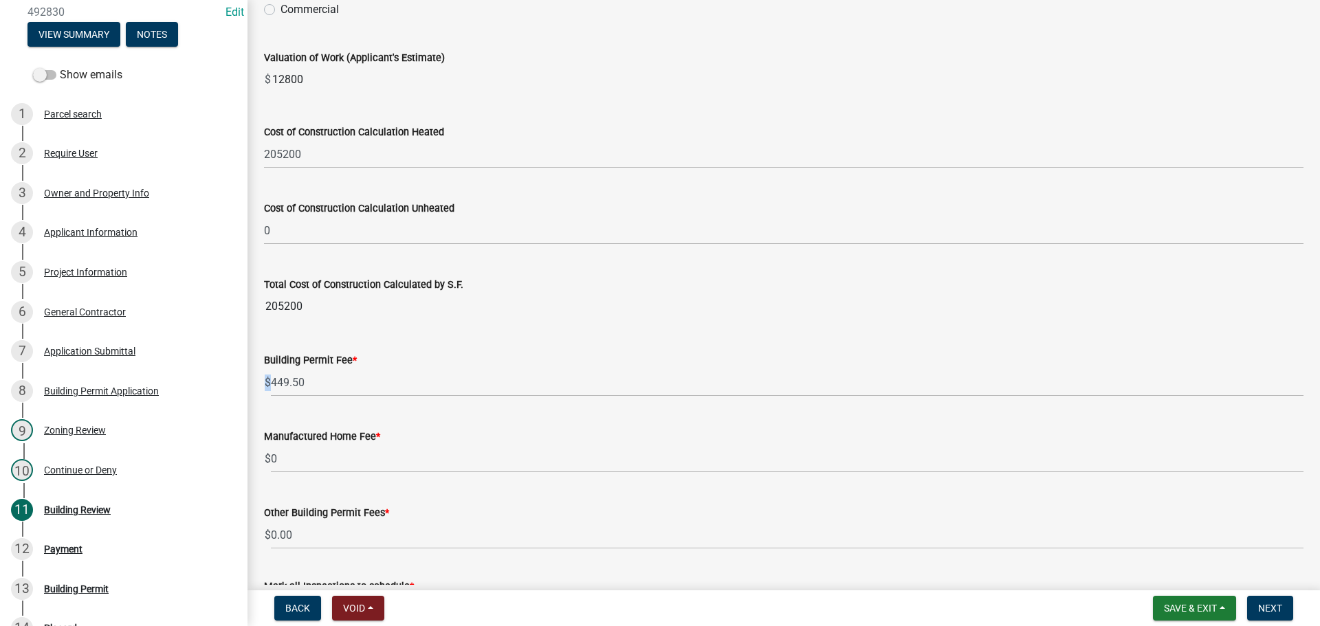
click at [271, 382] on div "$ 449.50" at bounding box center [784, 383] width 1040 height 28
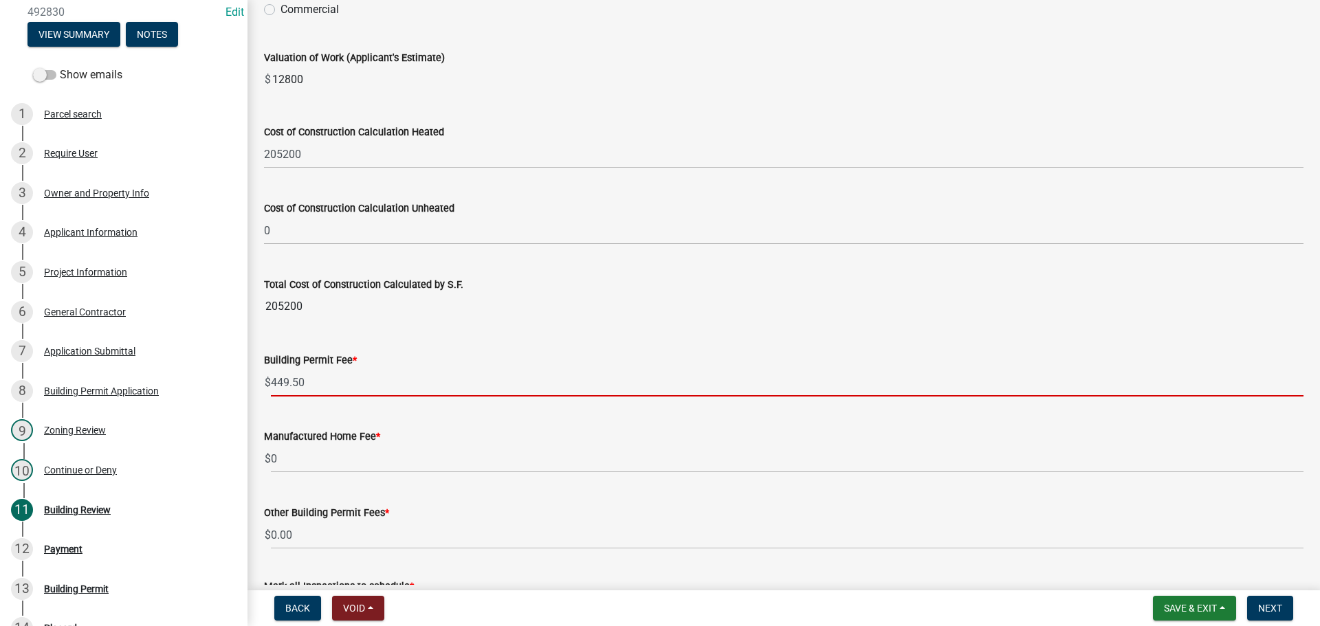
click at [282, 383] on input "449.50" at bounding box center [787, 383] width 1033 height 28
click at [277, 380] on input "449.50" at bounding box center [787, 383] width 1033 height 28
click at [273, 381] on input "449.50" at bounding box center [787, 383] width 1033 height 28
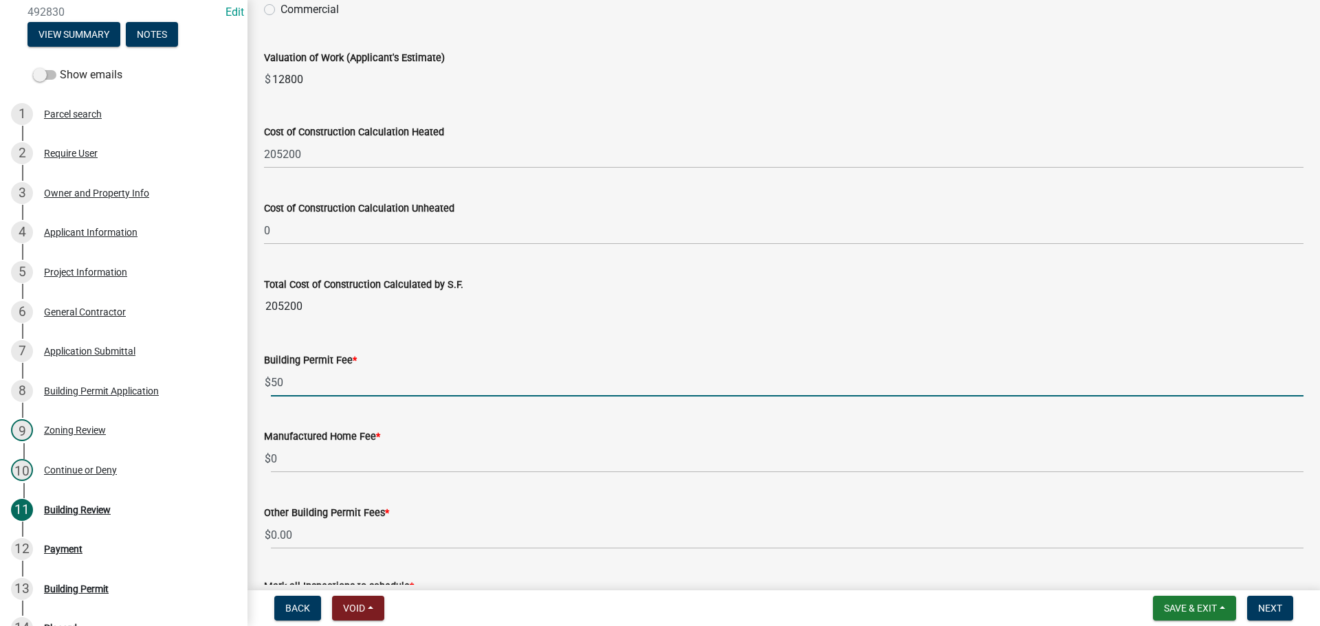
type input "0"
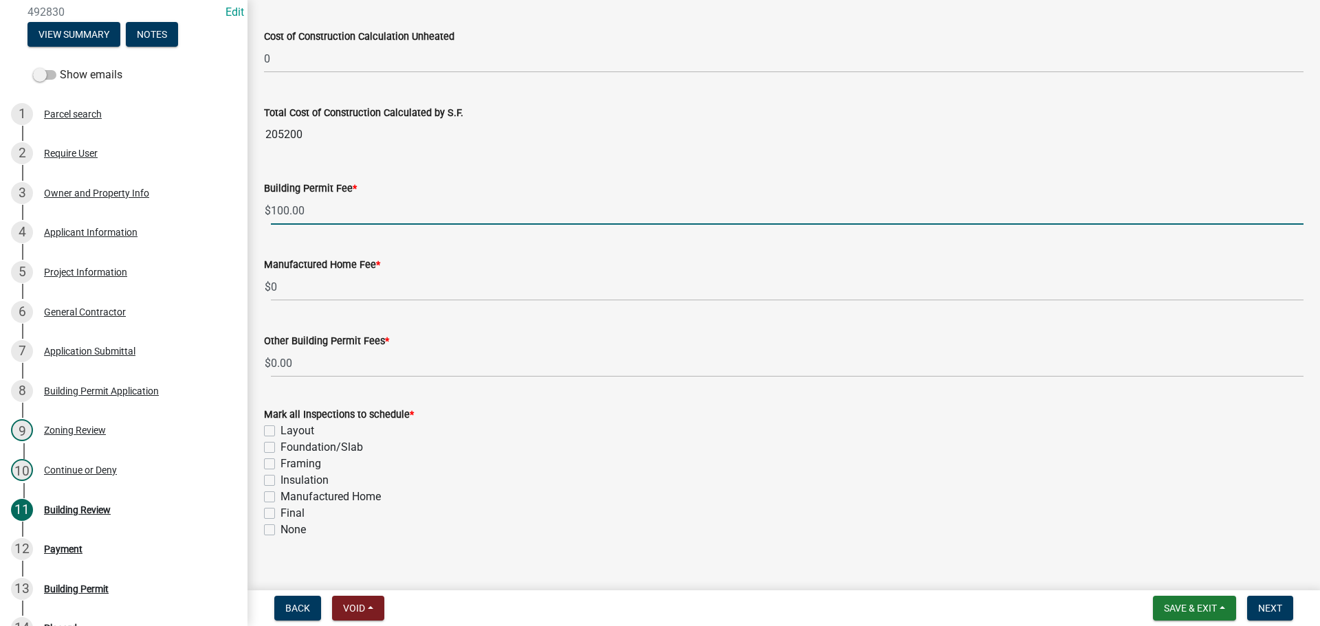
scroll to position [466, 0]
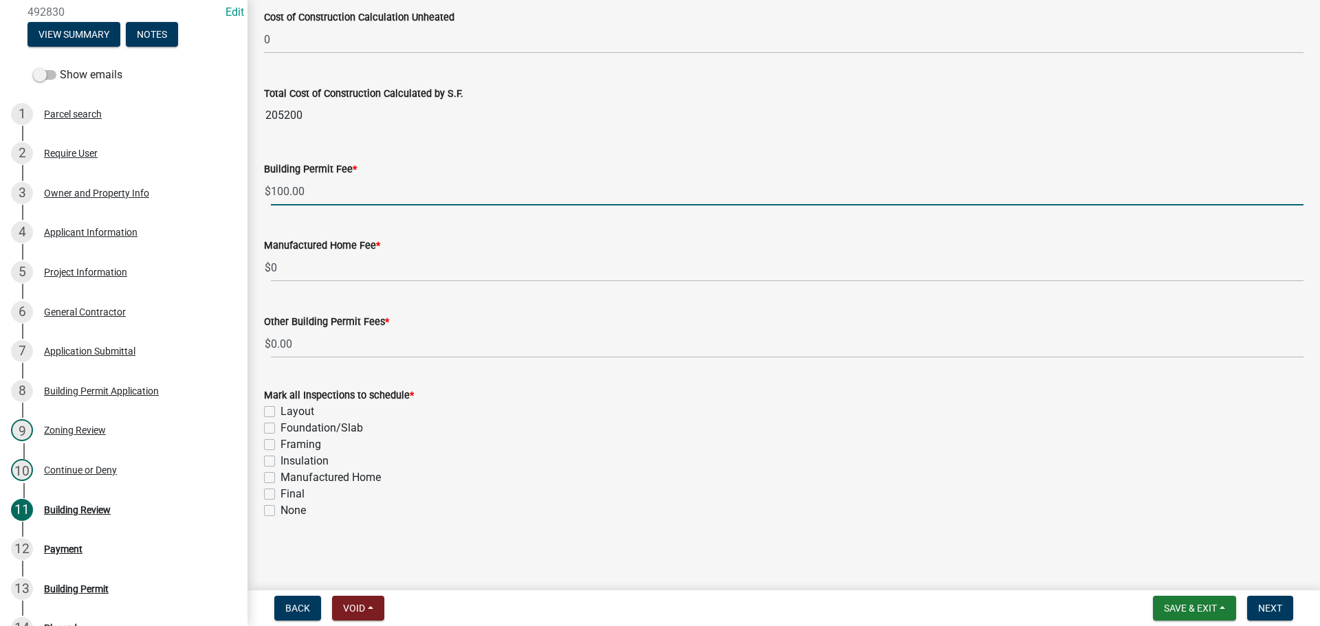
type input "100.00"
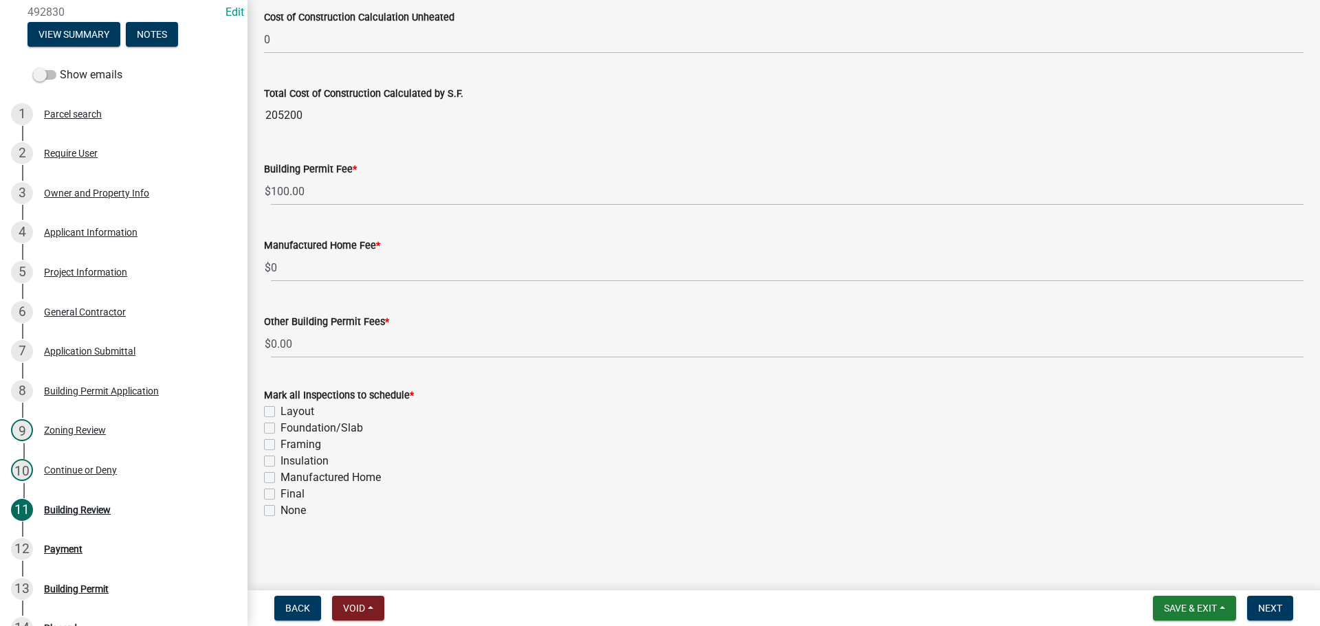
click at [281, 497] on label "Final" at bounding box center [293, 494] width 24 height 17
click at [281, 495] on input "Final" at bounding box center [285, 490] width 9 height 9
checkbox input "true"
checkbox input "false"
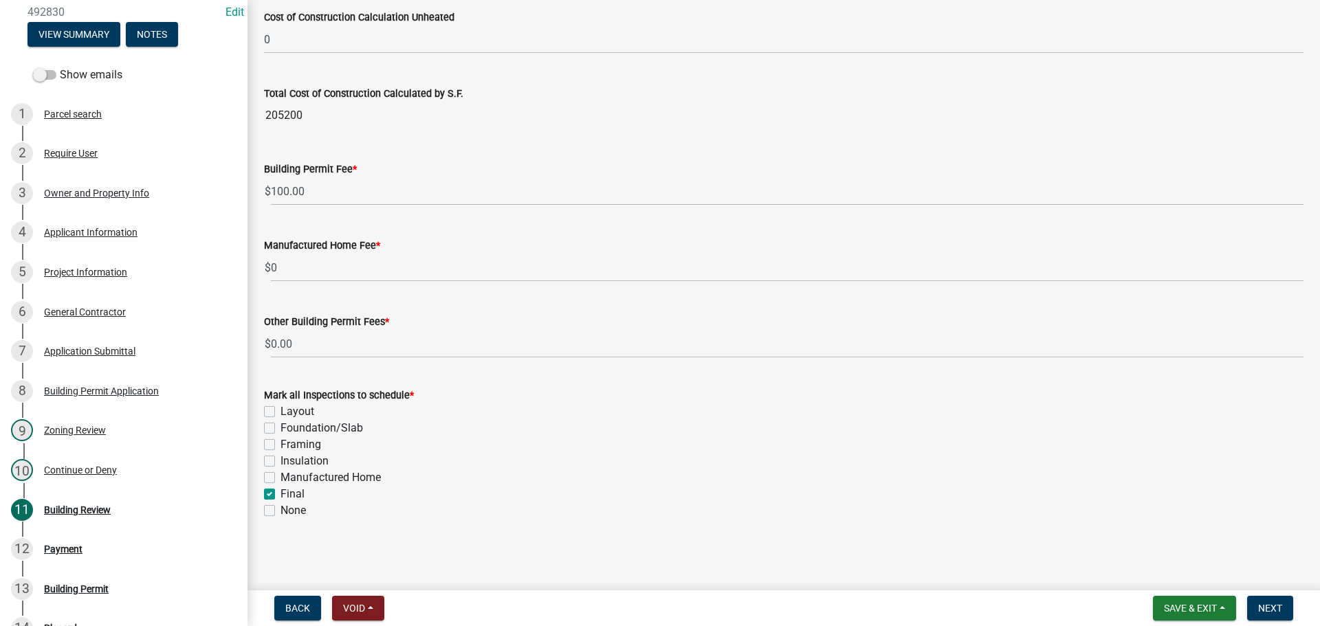
checkbox input "false"
checkbox input "true"
checkbox input "false"
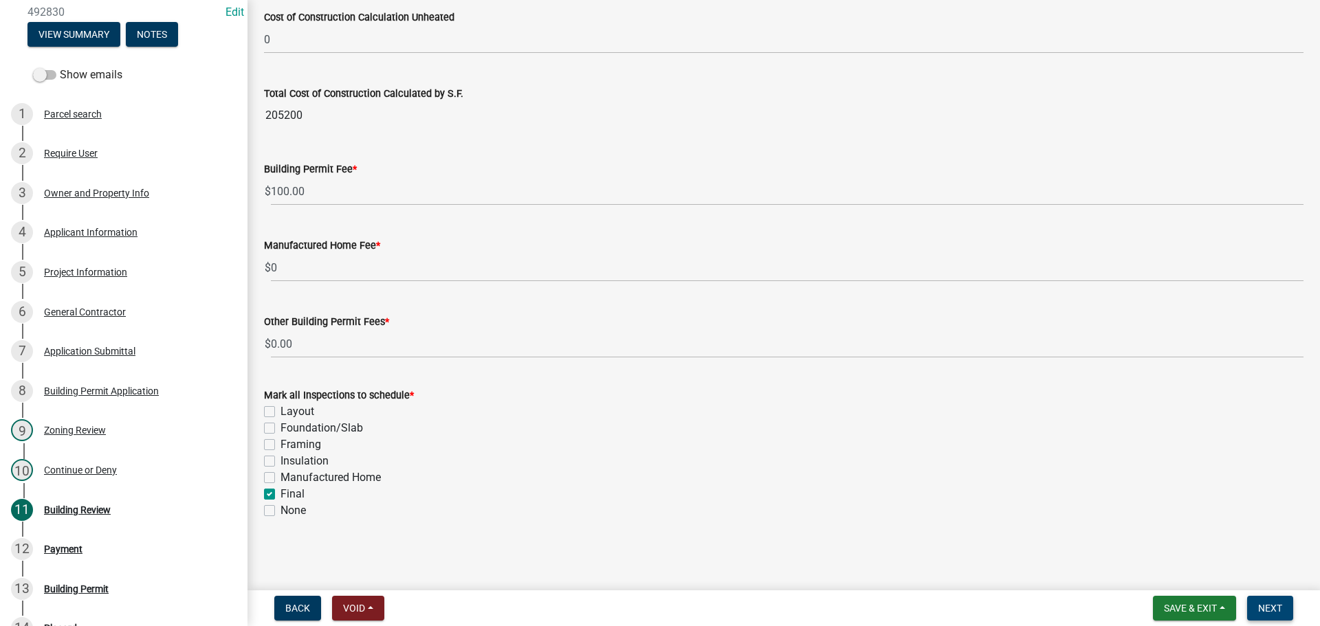
click at [1272, 604] on span "Next" at bounding box center [1270, 608] width 24 height 11
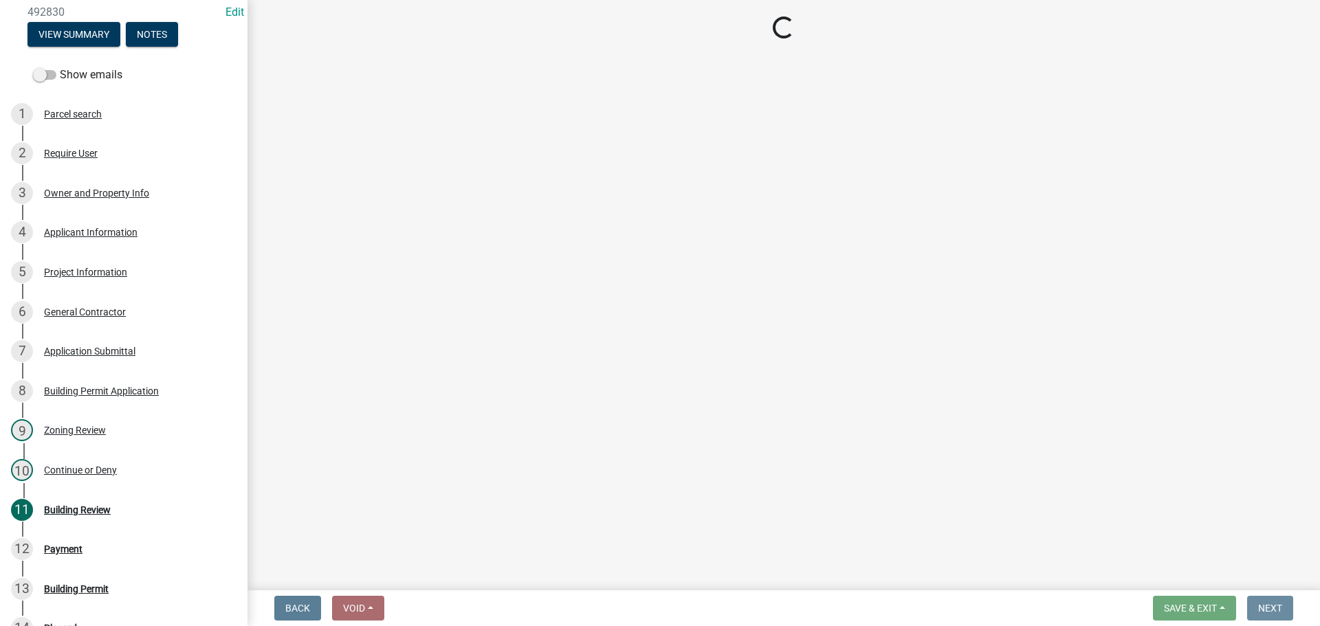
scroll to position [0, 0]
select select "3: 3"
